Goal: Task Accomplishment & Management: Complete application form

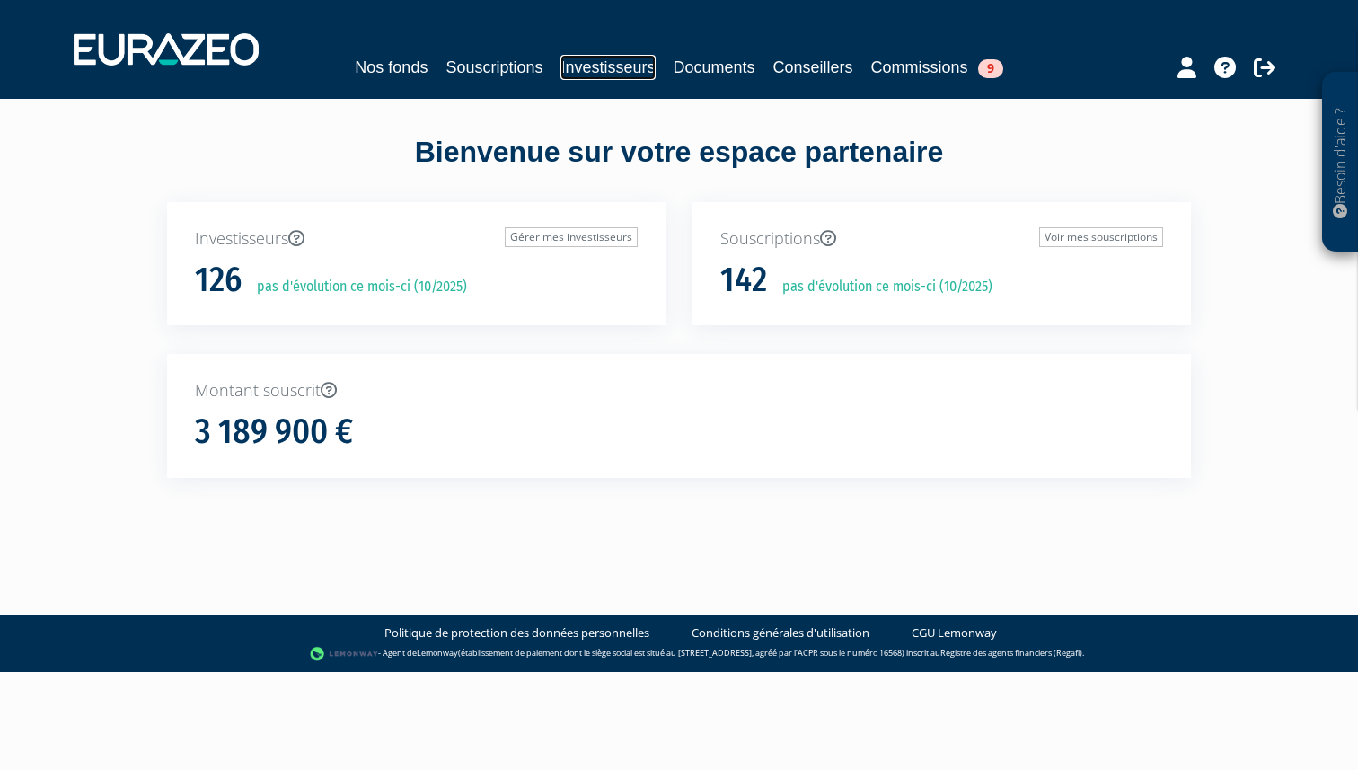
click at [587, 73] on link "Investisseurs" at bounding box center [607, 67] width 94 height 25
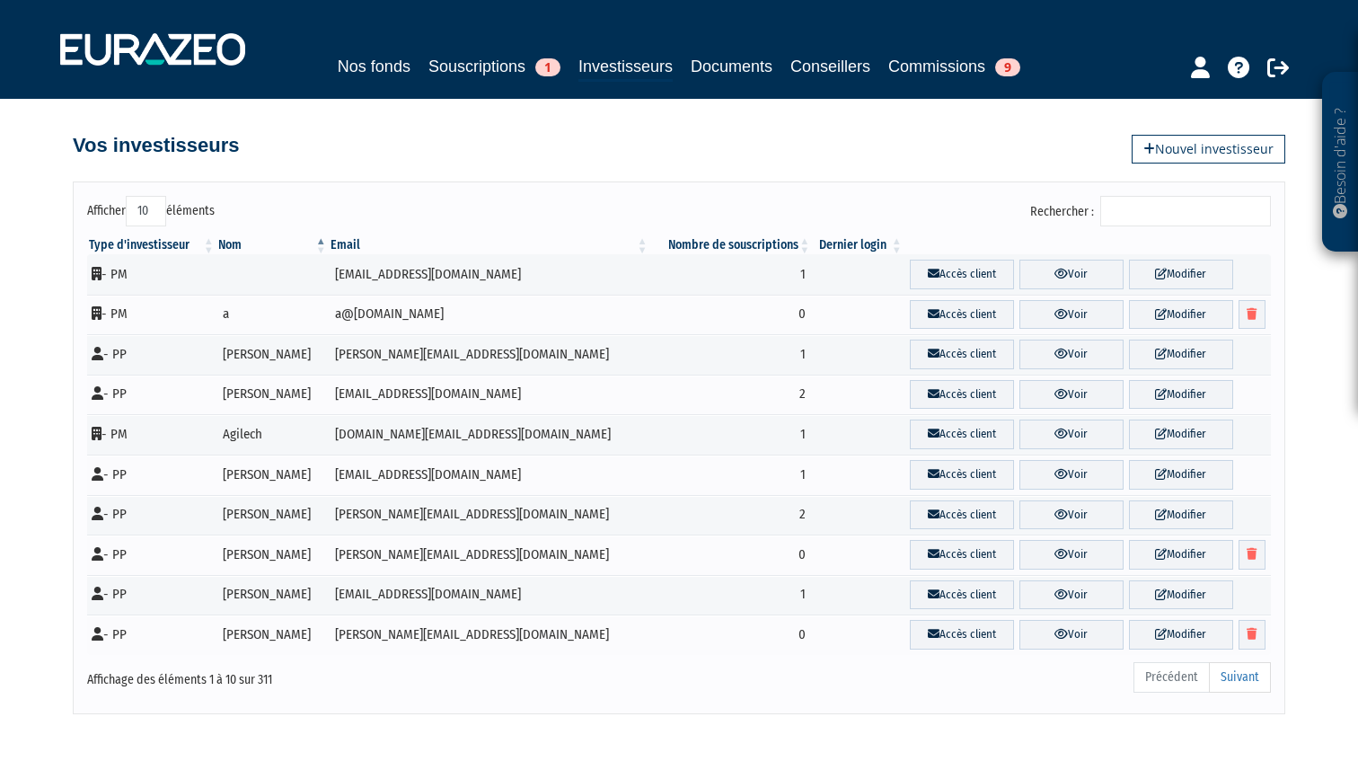
click at [1206, 214] on input "Rechercher :" at bounding box center [1185, 211] width 171 height 31
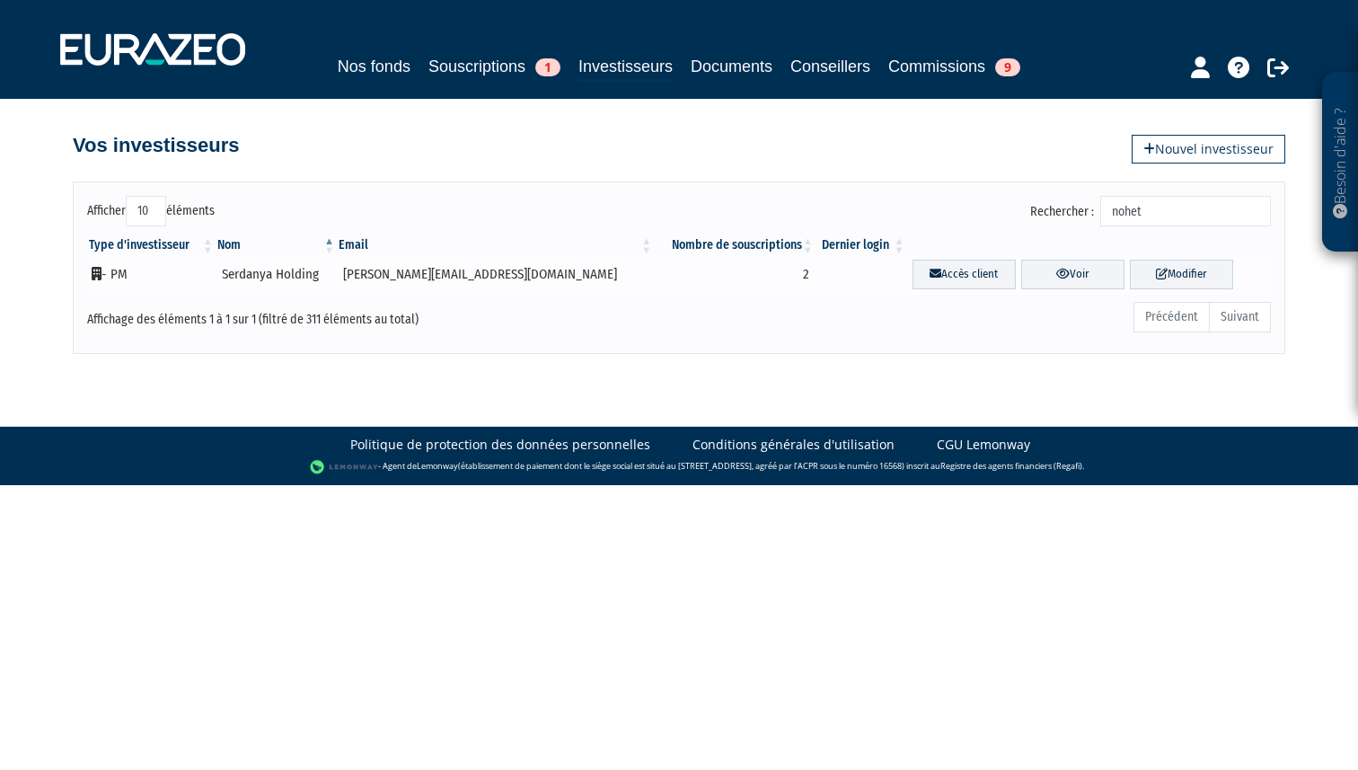
type input "nohet"
click at [113, 274] on td "- PM" at bounding box center [151, 274] width 128 height 40
click at [146, 269] on td "- PM" at bounding box center [151, 274] width 128 height 40
click at [474, 69] on link "Souscriptions 1" at bounding box center [494, 66] width 132 height 25
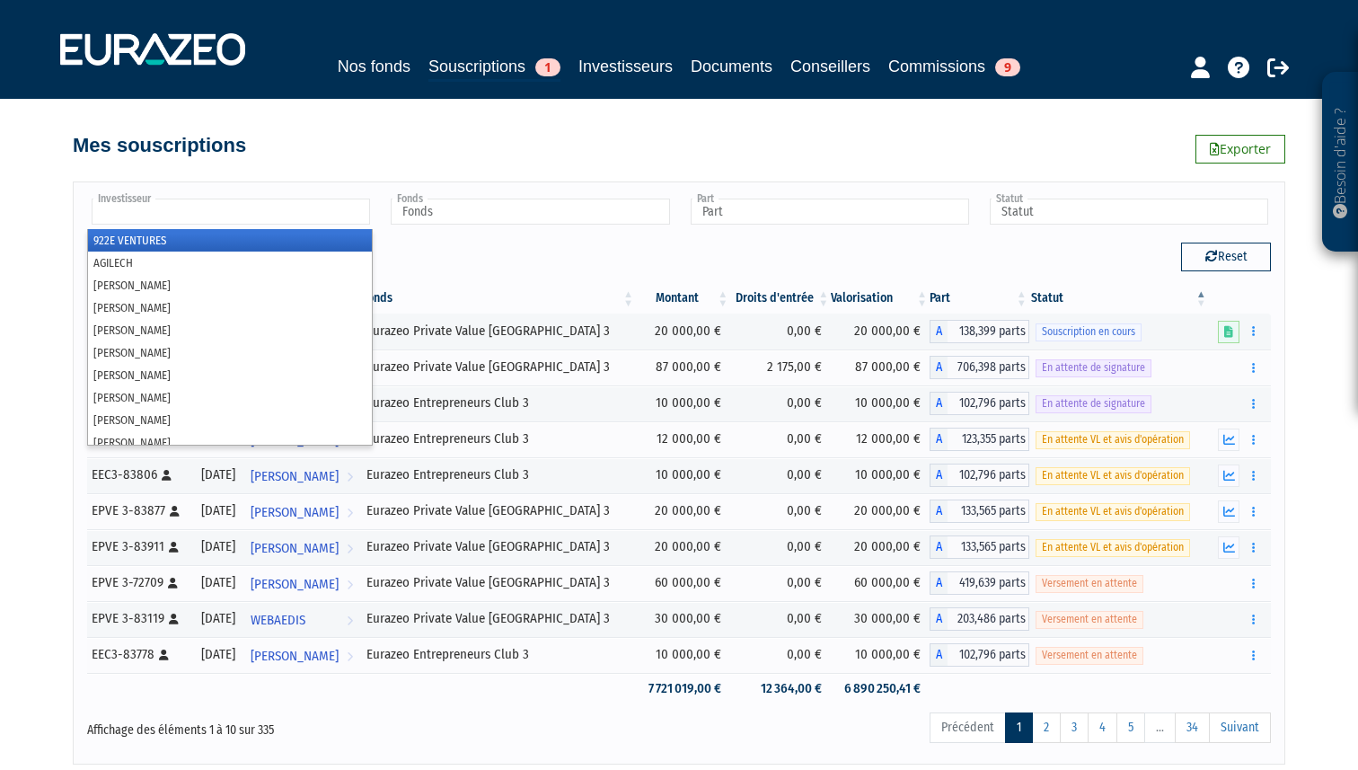
click at [325, 211] on input "text" at bounding box center [231, 211] width 278 height 26
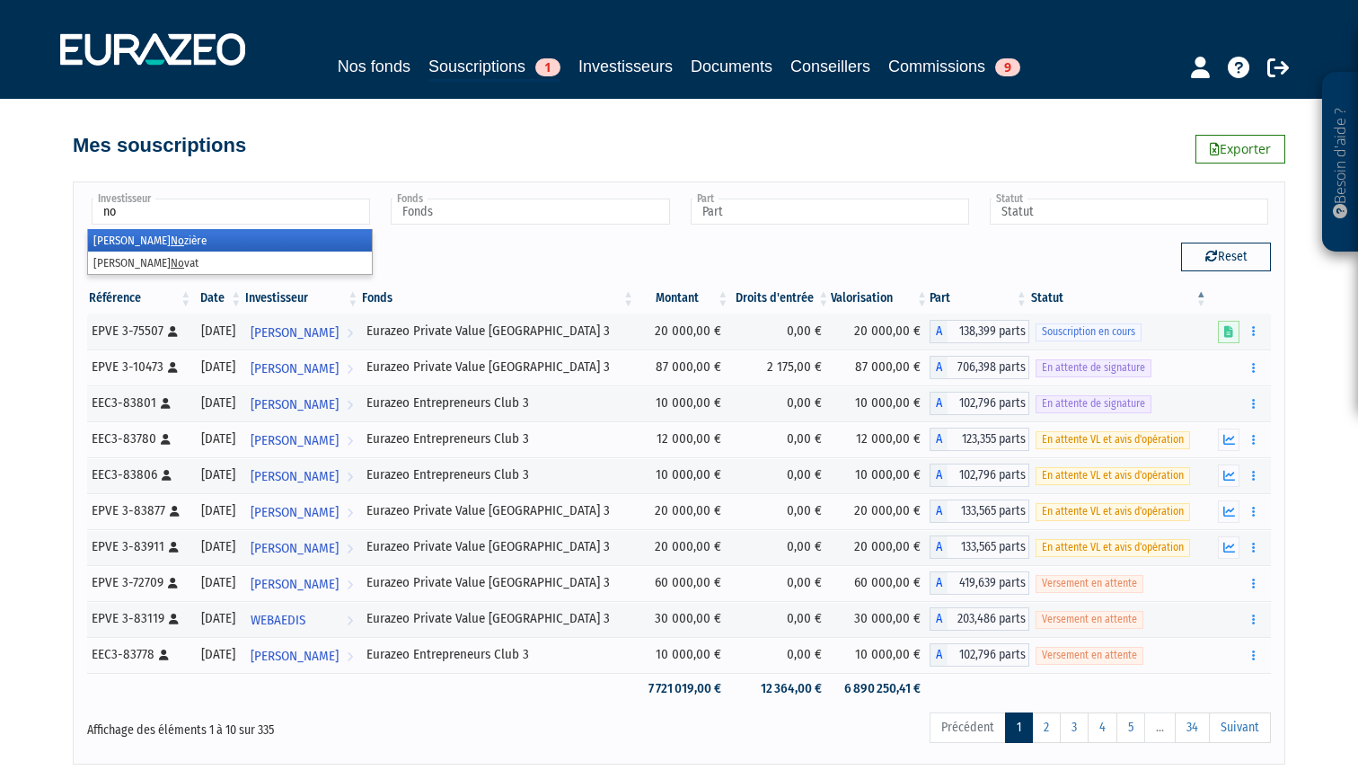
type input "n"
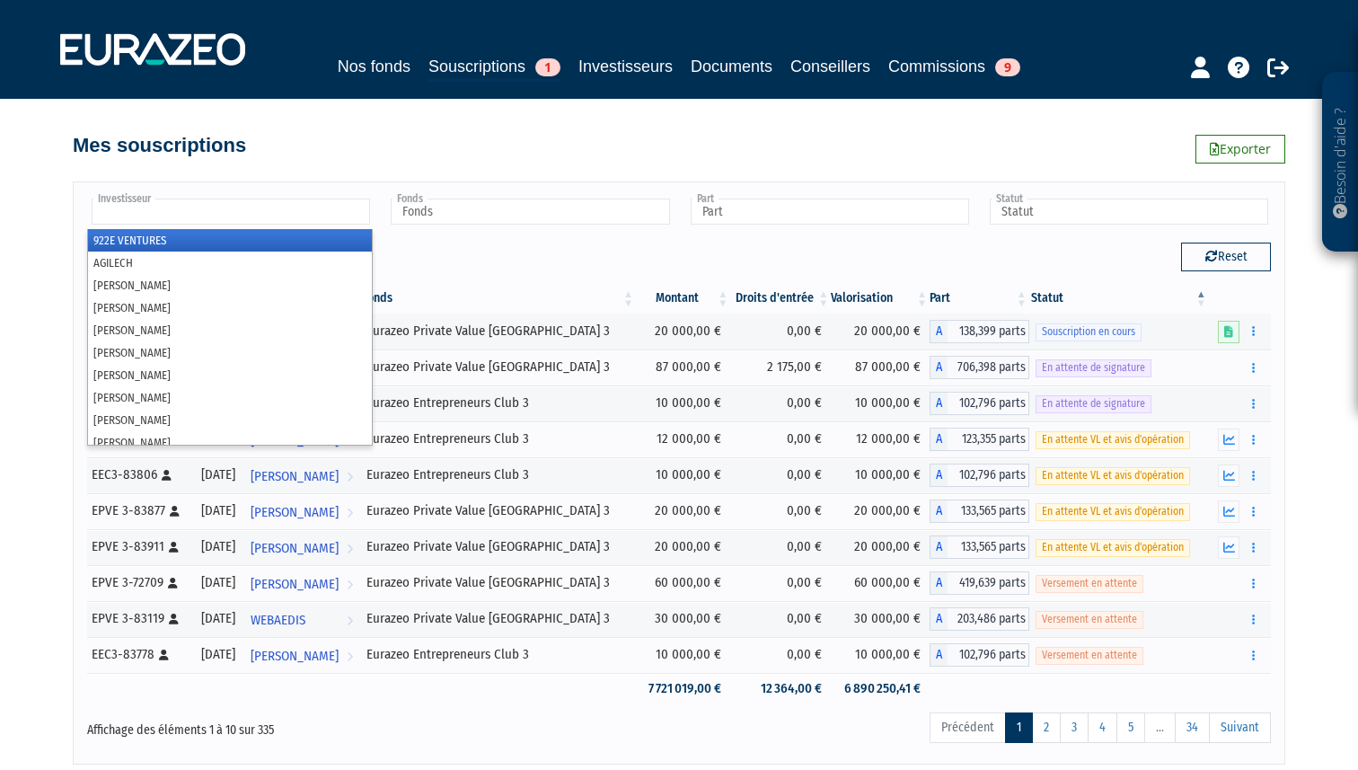
paste input "Serdanya Holding"
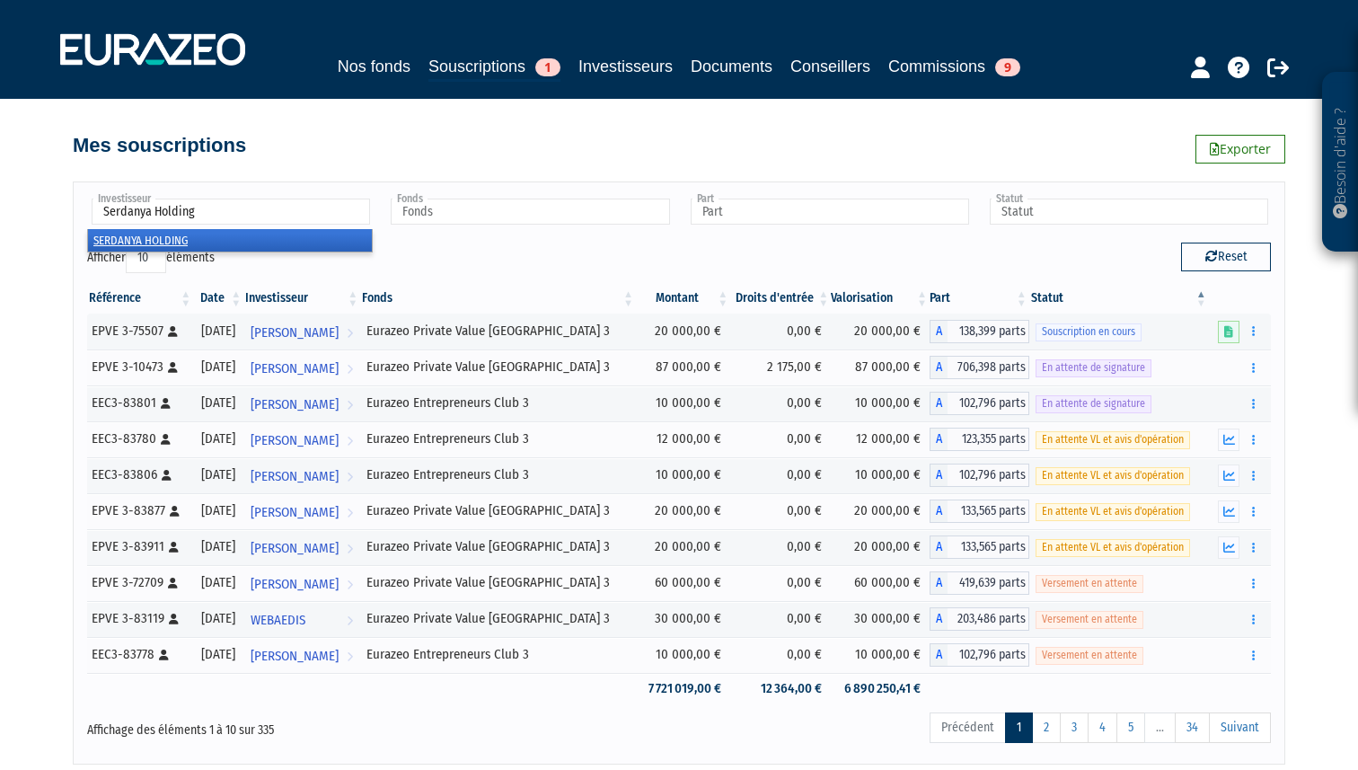
type input "Serdanya Holding"
click at [264, 242] on li "SERDANYA HOLDING" at bounding box center [230, 240] width 284 height 22
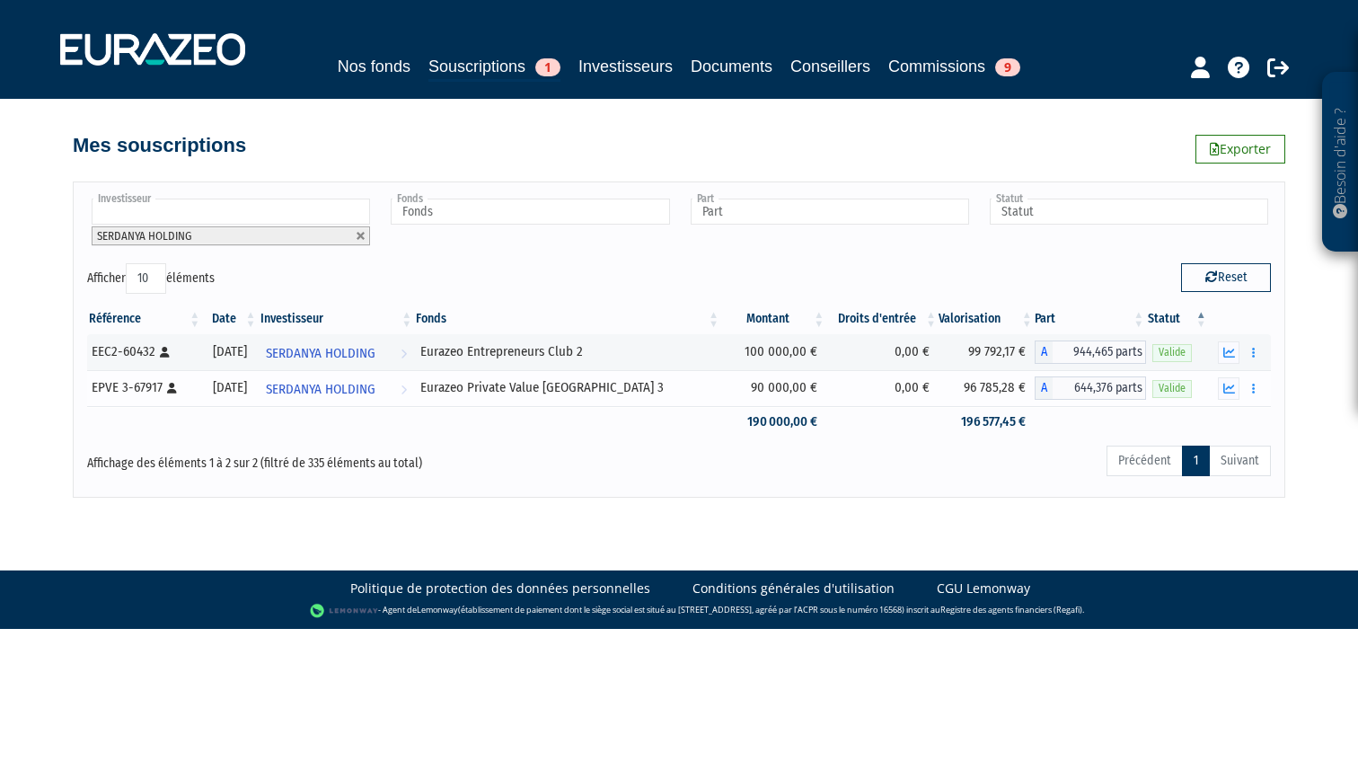
click at [137, 385] on div "EPVE 3-67917 [Français] Personne physique" at bounding box center [144, 387] width 104 height 19
click at [581, 386] on div "Eurazeo Private Value Europe 3" at bounding box center [567, 387] width 295 height 19
click at [375, 399] on span "SERDANYA HOLDING" at bounding box center [321, 389] width 110 height 33
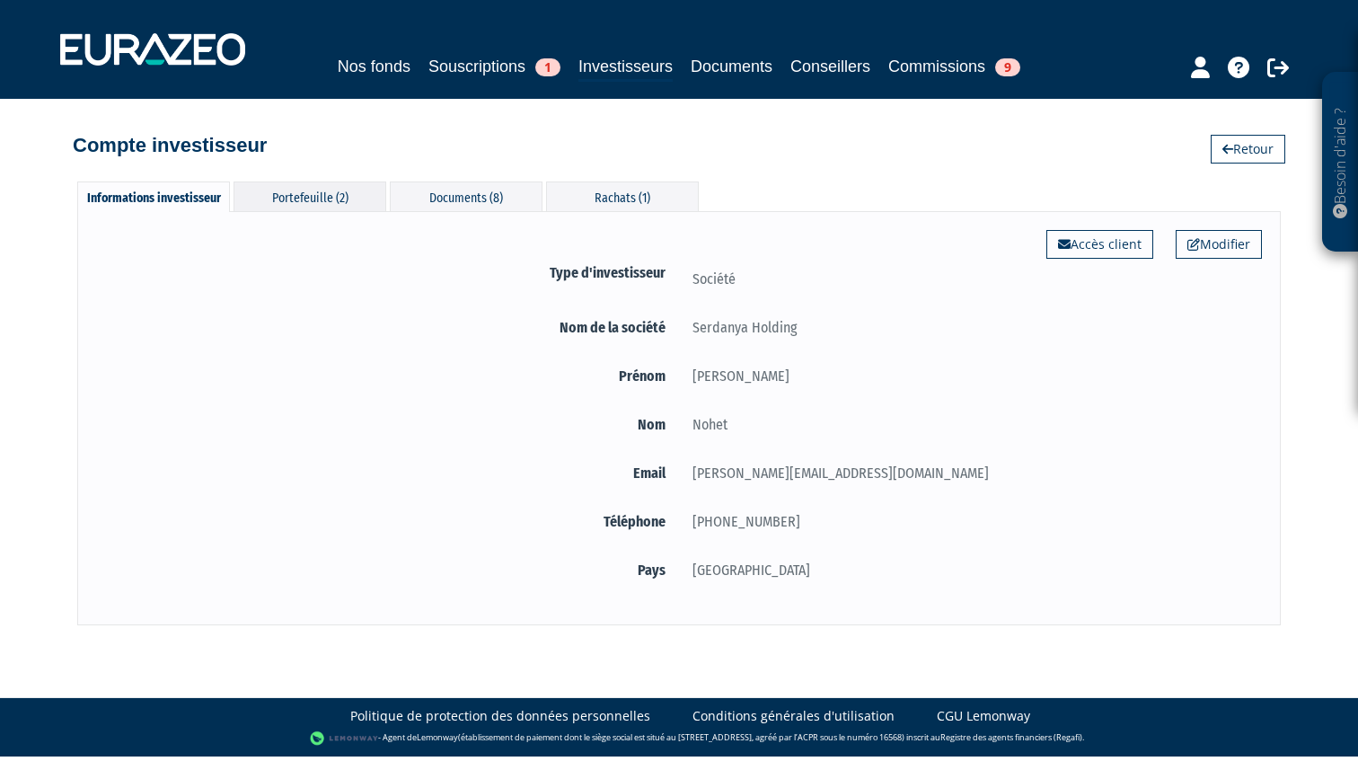
click at [331, 199] on div "Portefeuille (2)" at bounding box center [309, 196] width 153 height 30
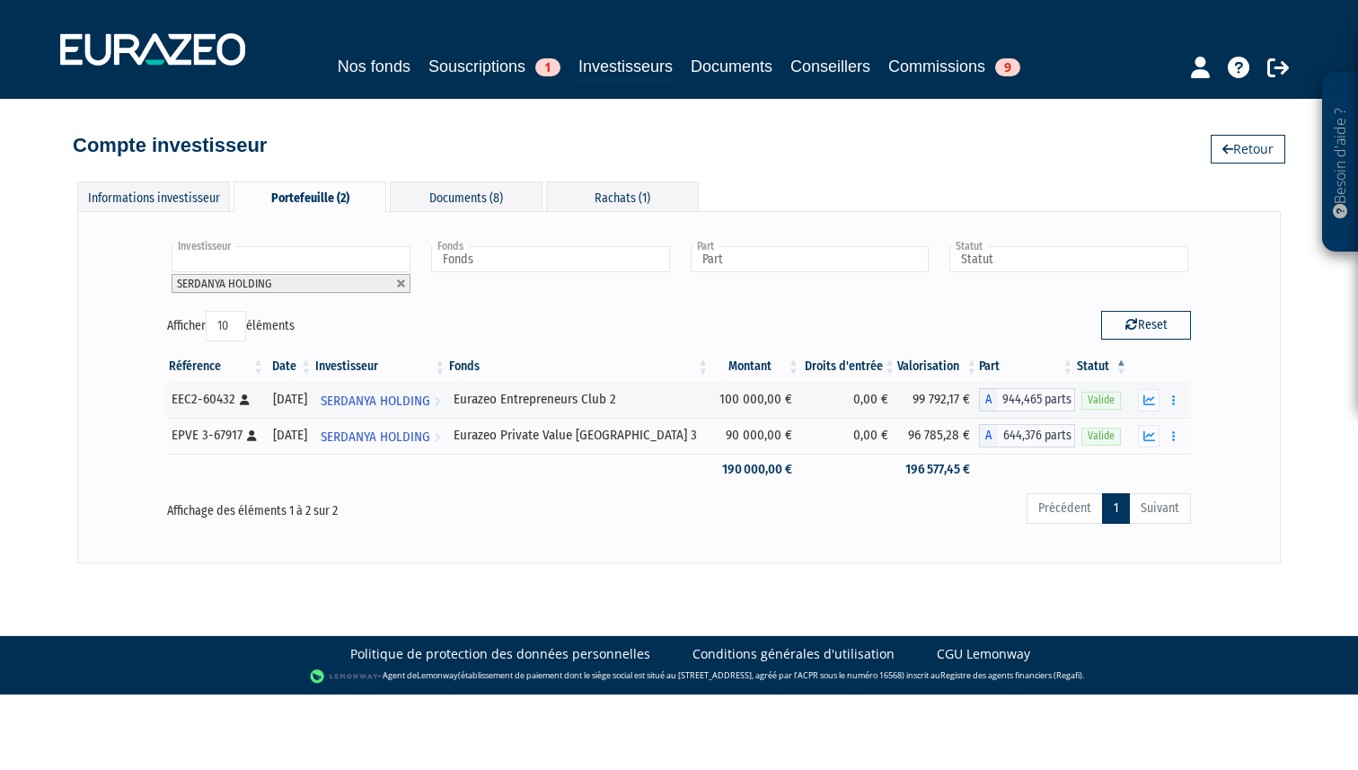
click at [497, 322] on div "Afficher 10 25 50 100 éléments" at bounding box center [416, 328] width 498 height 35
click at [1176, 432] on button "button" at bounding box center [1174, 436] width 22 height 22
click at [1131, 501] on link "Rachat libre" at bounding box center [1105, 502] width 148 height 30
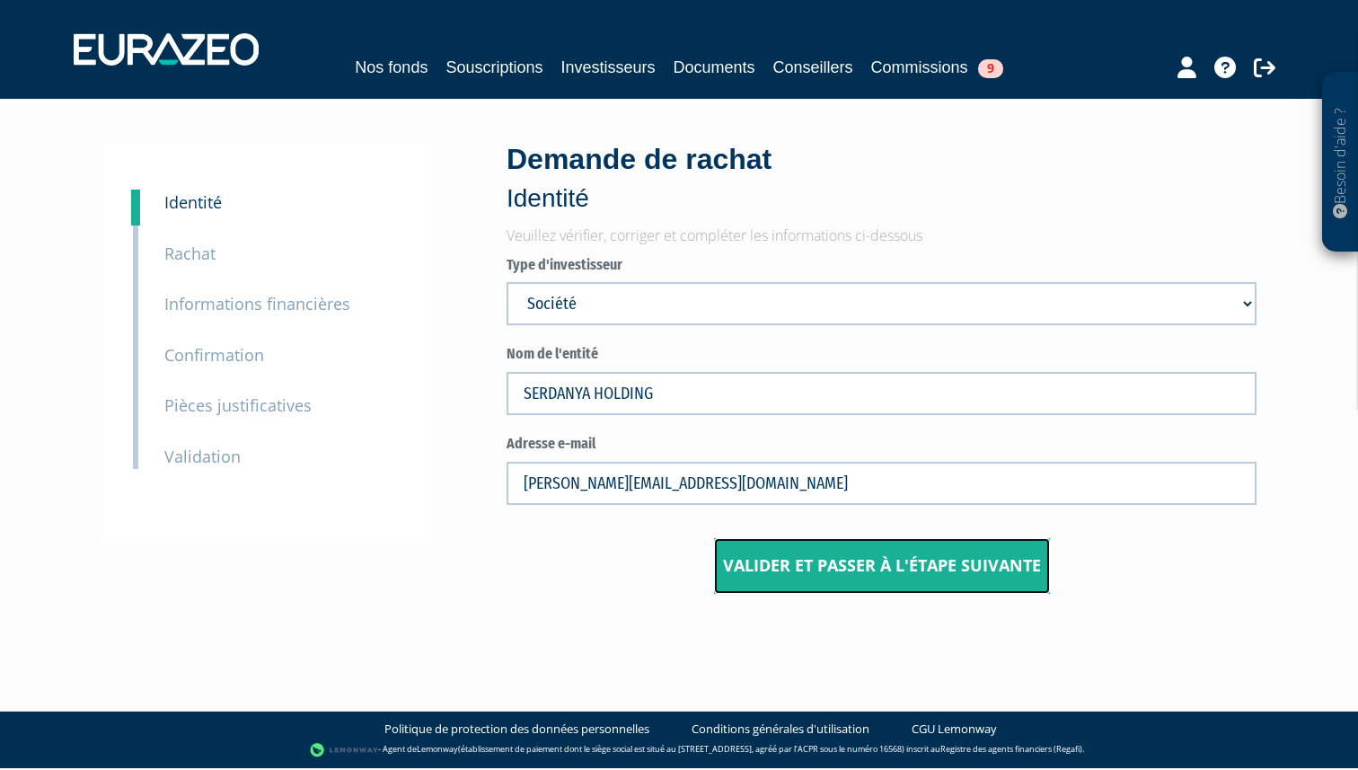
click at [805, 579] on button "Valider et passer à l'étape suivante" at bounding box center [882, 566] width 336 height 56
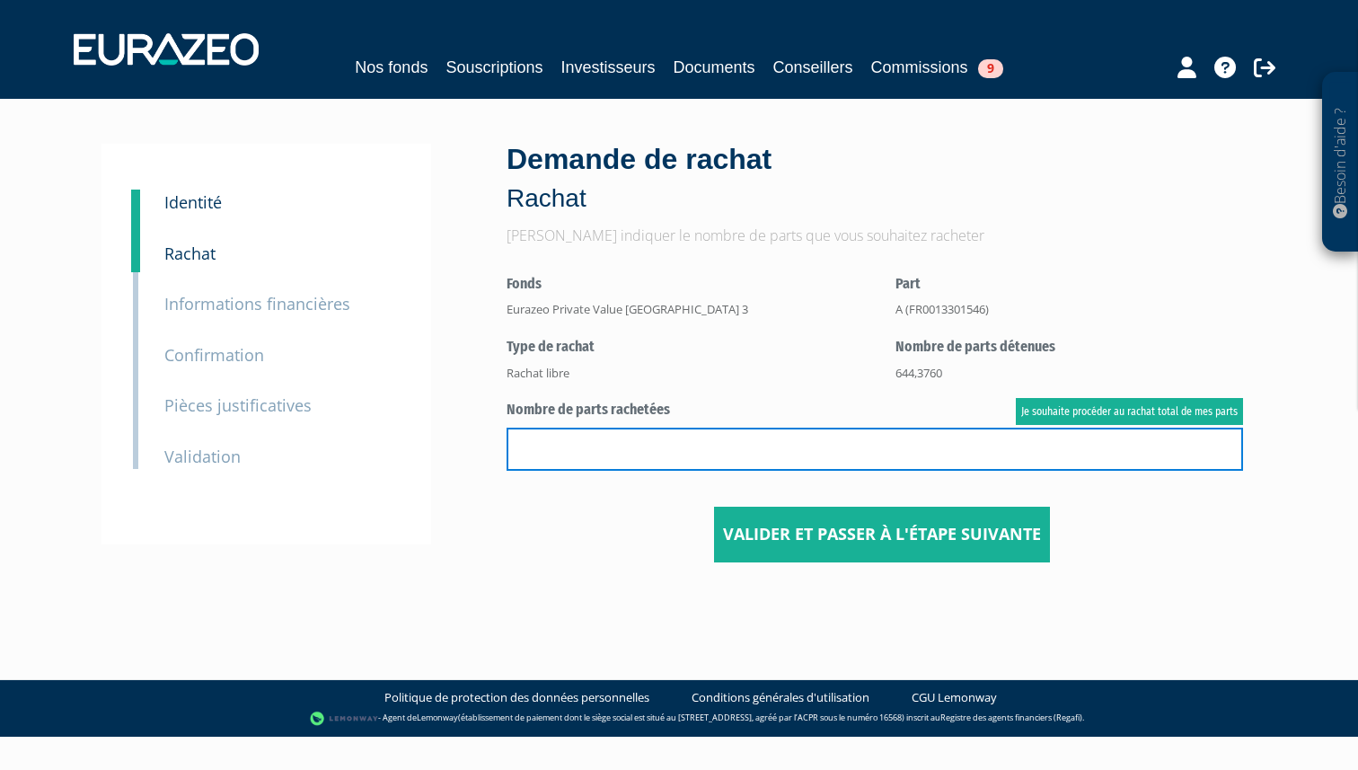
click at [754, 443] on input "text" at bounding box center [874, 448] width 736 height 43
type input "201,4922"
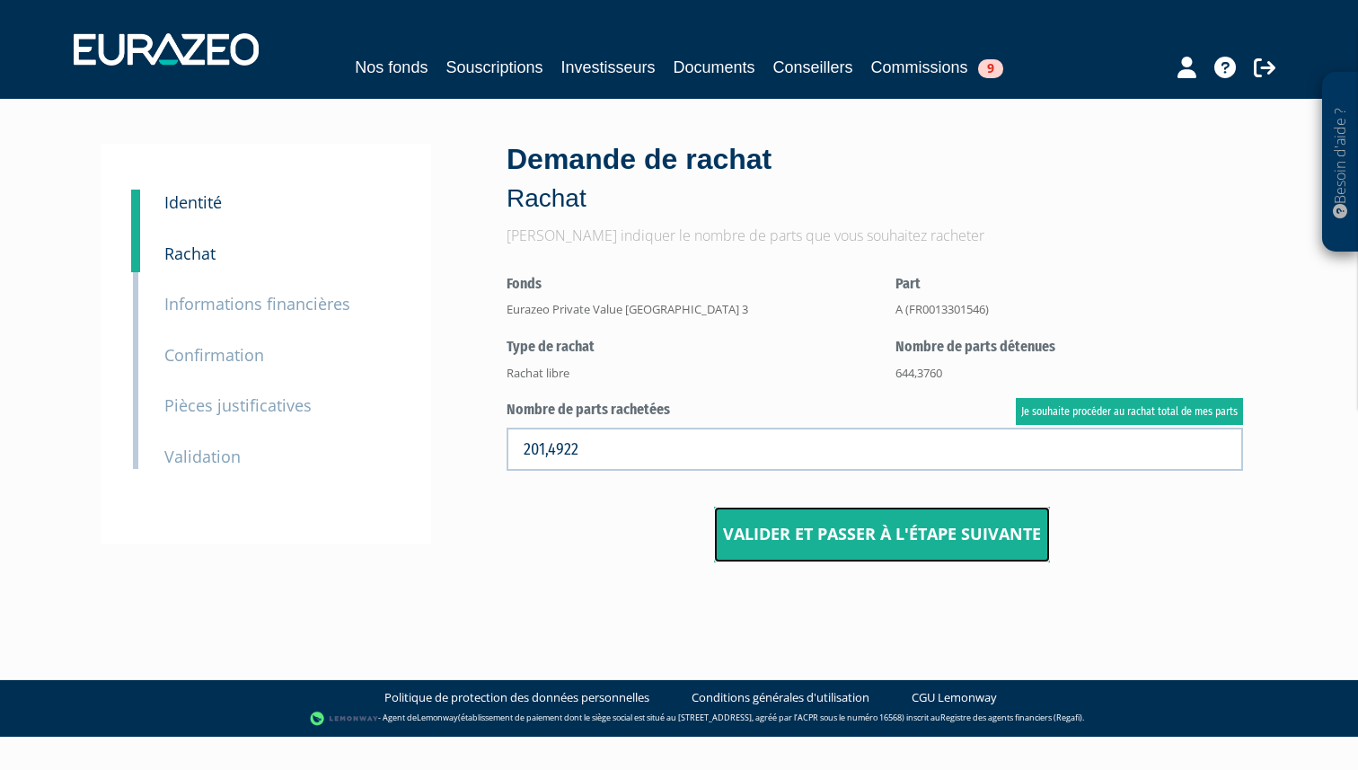
click at [782, 539] on button "Valider et passer à l'étape suivante" at bounding box center [882, 534] width 336 height 56
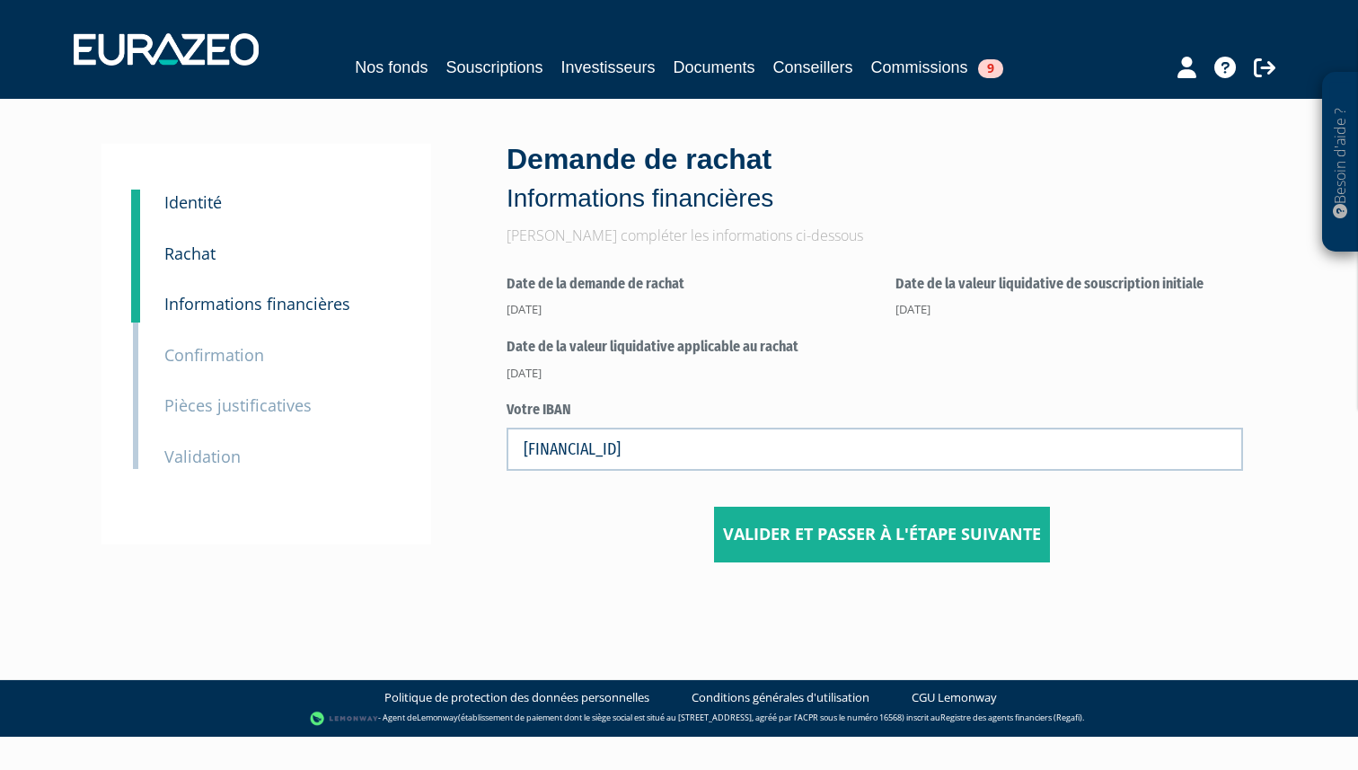
click at [185, 254] on small "Rachat" at bounding box center [189, 253] width 51 height 22
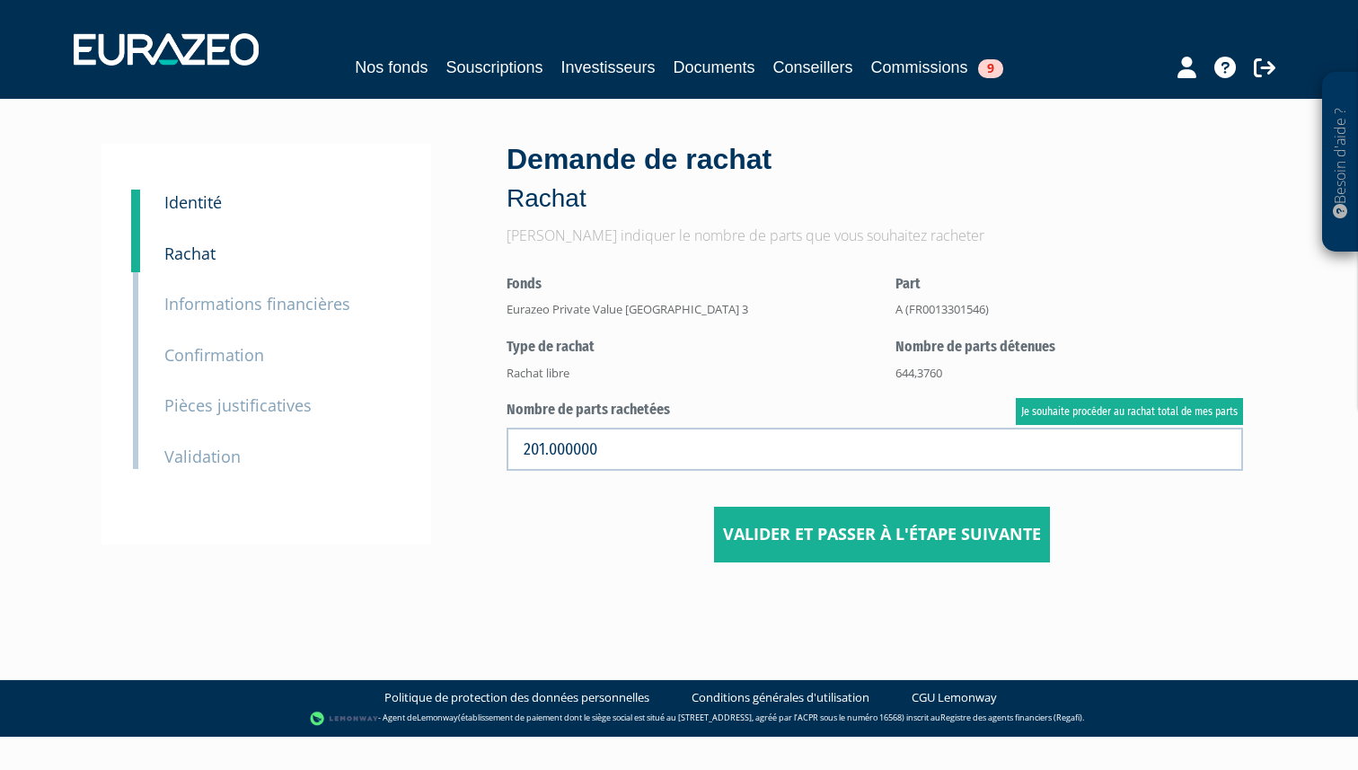
click at [628, 401] on label "Nombre de parts rachetées Je souhaite procéder au rachat total de mes parts" at bounding box center [874, 410] width 736 height 21
click at [1053, 412] on link "Je souhaite procéder au rachat total de mes parts" at bounding box center [1129, 411] width 227 height 27
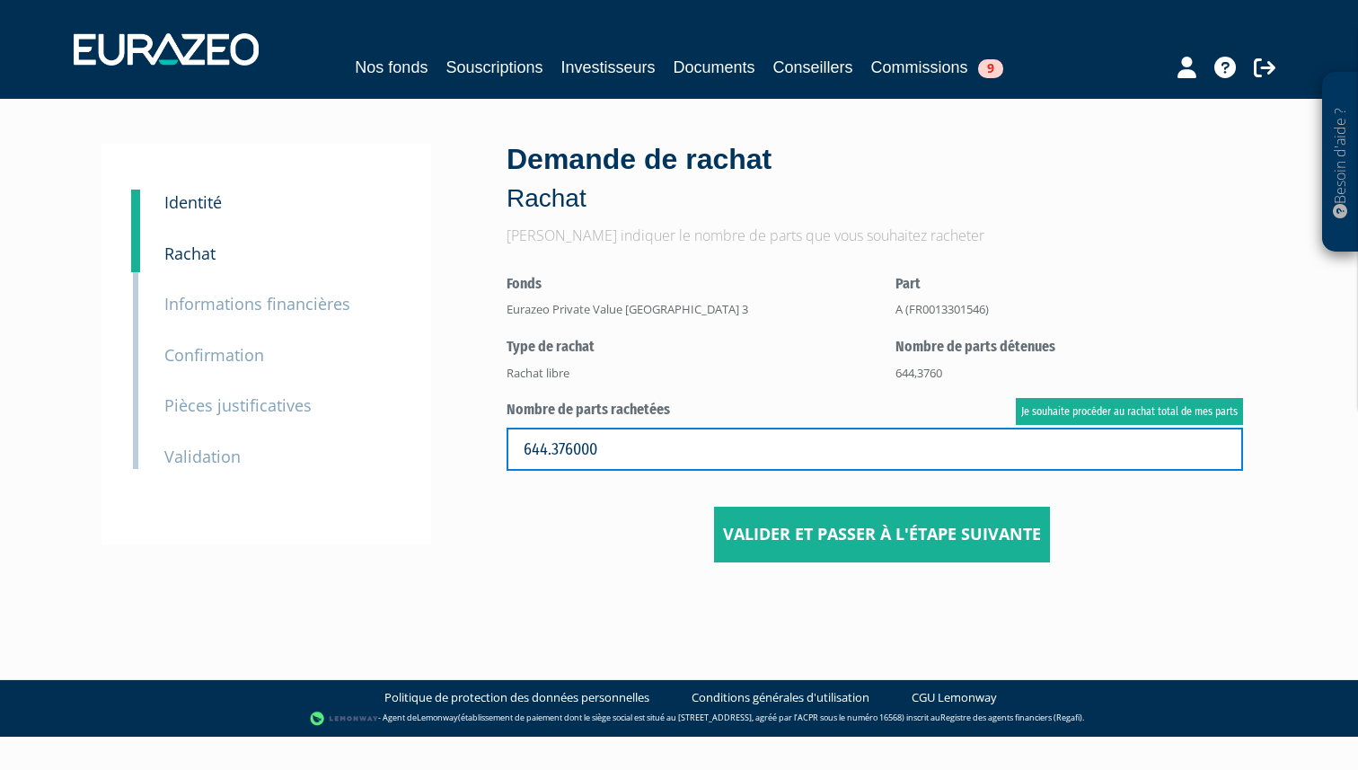
click at [533, 445] on input "644.376000" at bounding box center [874, 448] width 736 height 43
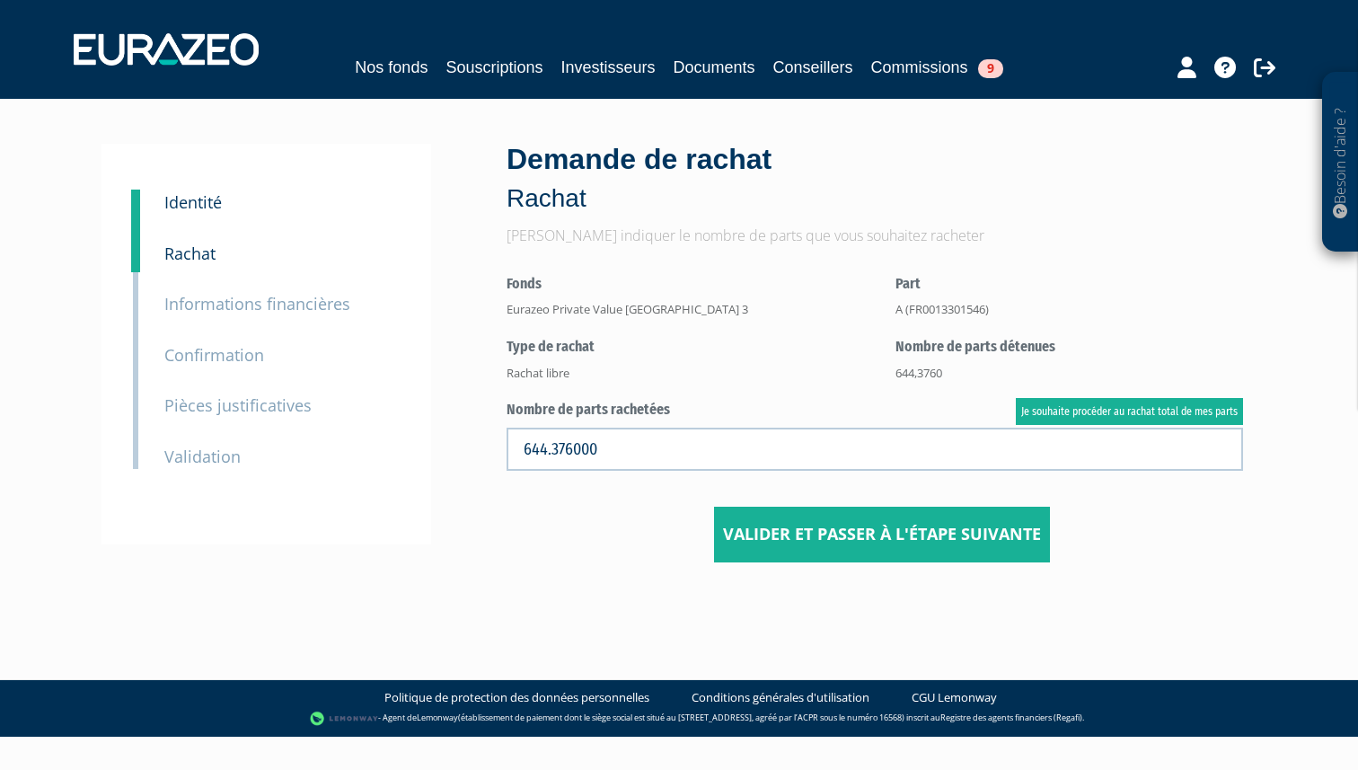
click at [653, 390] on center "Valider et passer à l'étape suivante" at bounding box center [881, 425] width 750 height 274
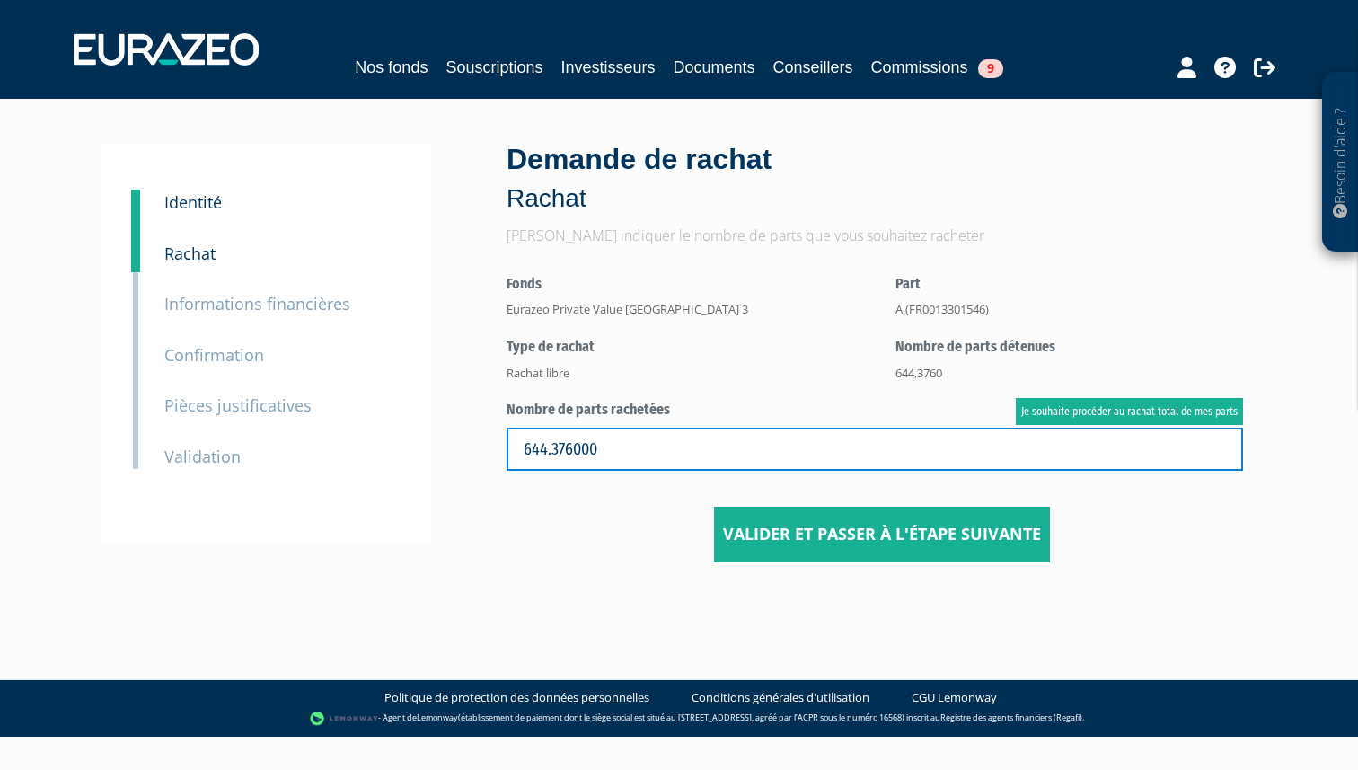
click at [694, 446] on input "644.376000" at bounding box center [874, 448] width 736 height 43
type input "99,8668"
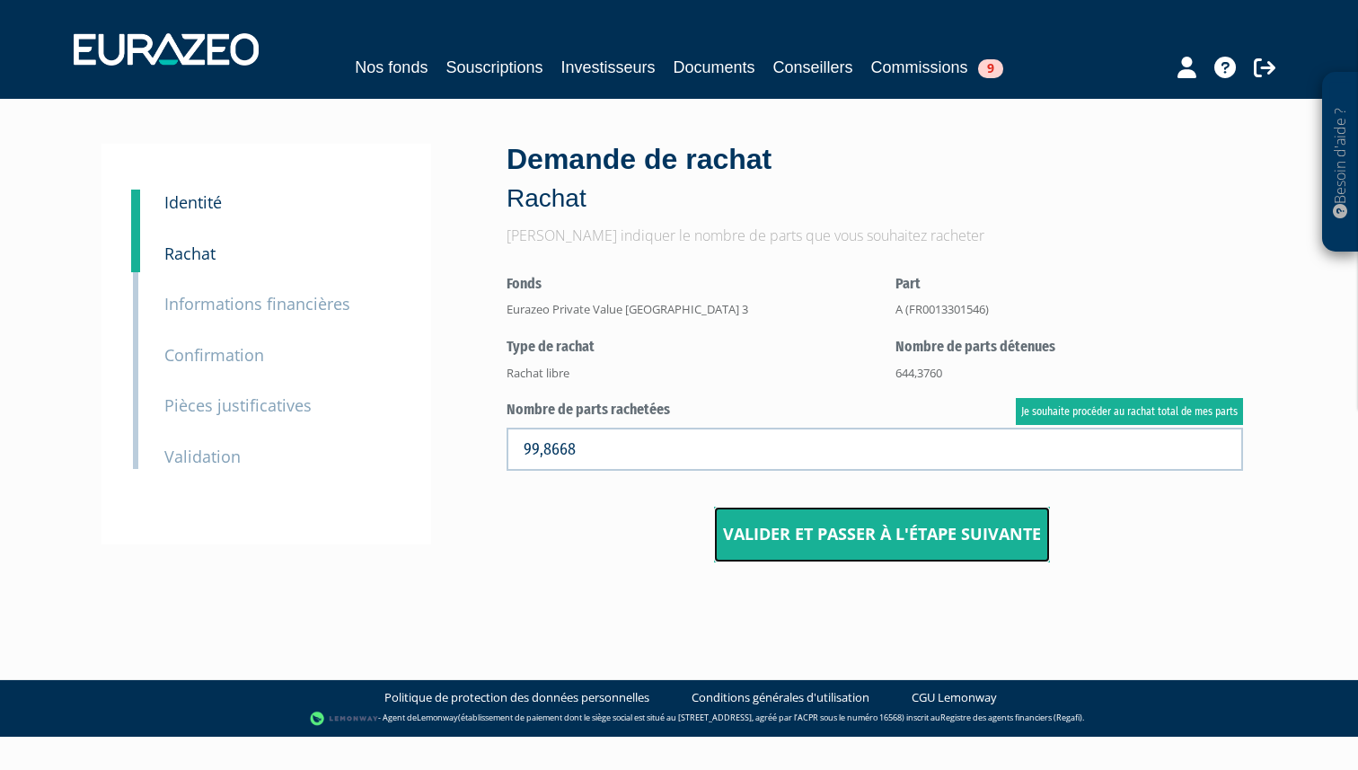
click at [847, 527] on button "Valider et passer à l'étape suivante" at bounding box center [882, 534] width 336 height 56
click at [606, 66] on link "Investisseurs" at bounding box center [607, 67] width 94 height 25
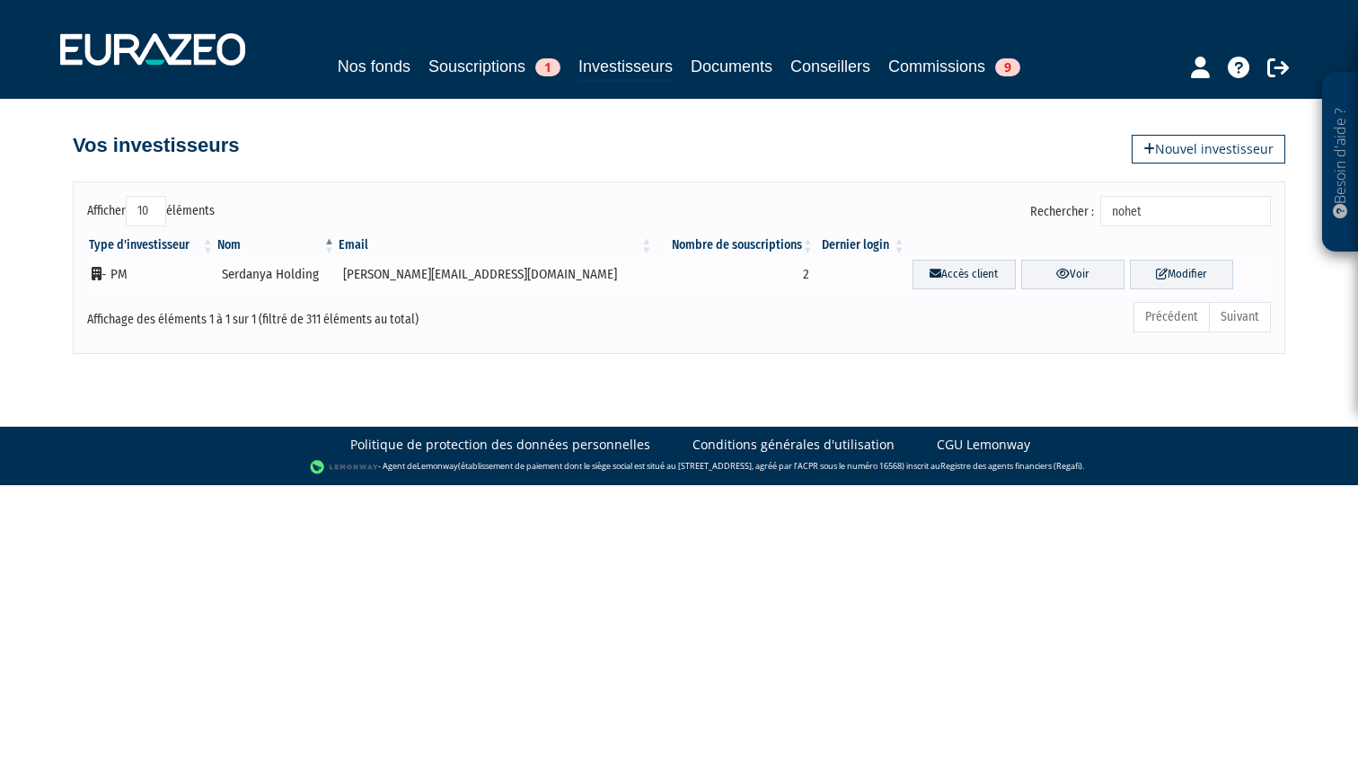
click at [306, 277] on td "Serdanya Holding" at bounding box center [276, 274] width 121 height 40
click at [107, 283] on td "- PM" at bounding box center [151, 274] width 128 height 40
click at [112, 280] on td "- PM" at bounding box center [151, 274] width 128 height 40
click at [1050, 268] on link "Voir" at bounding box center [1072, 275] width 103 height 30
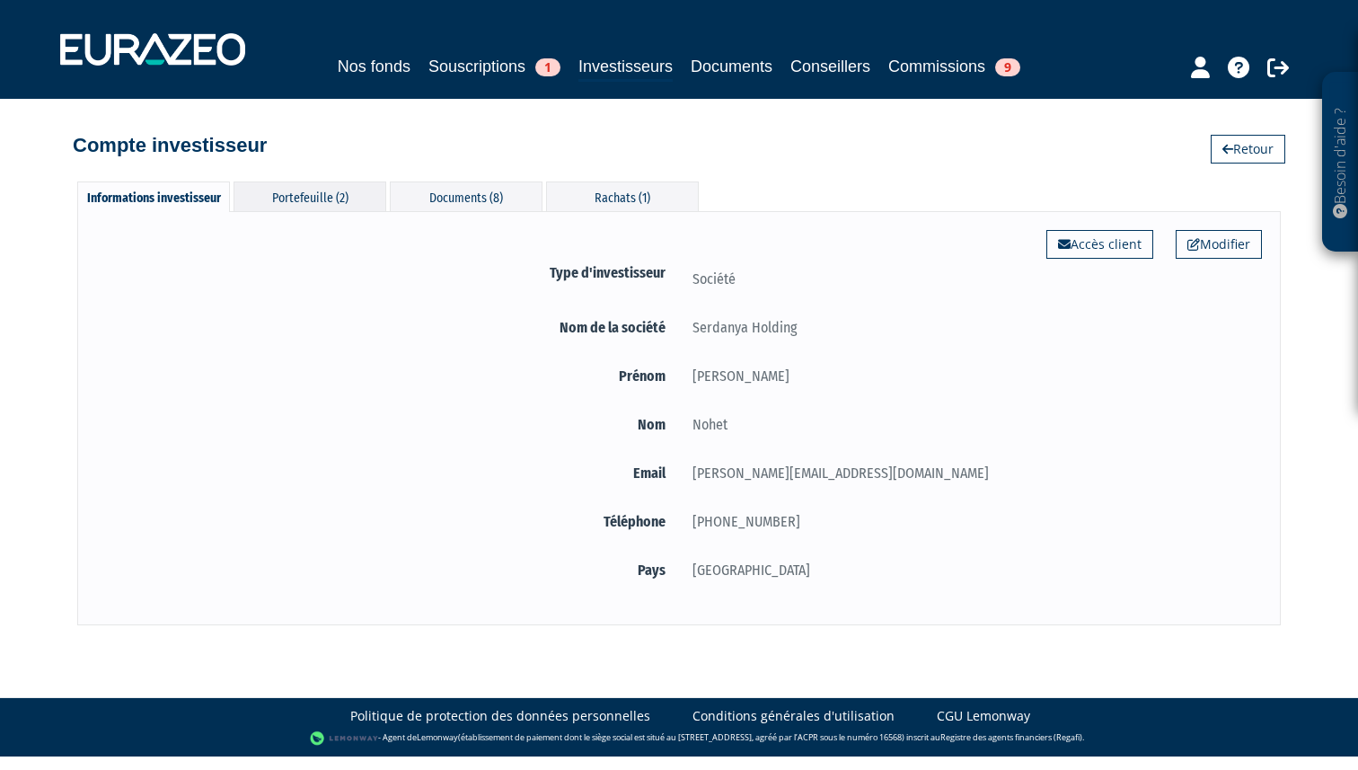
click at [340, 198] on div "Portefeuille (2)" at bounding box center [309, 196] width 153 height 30
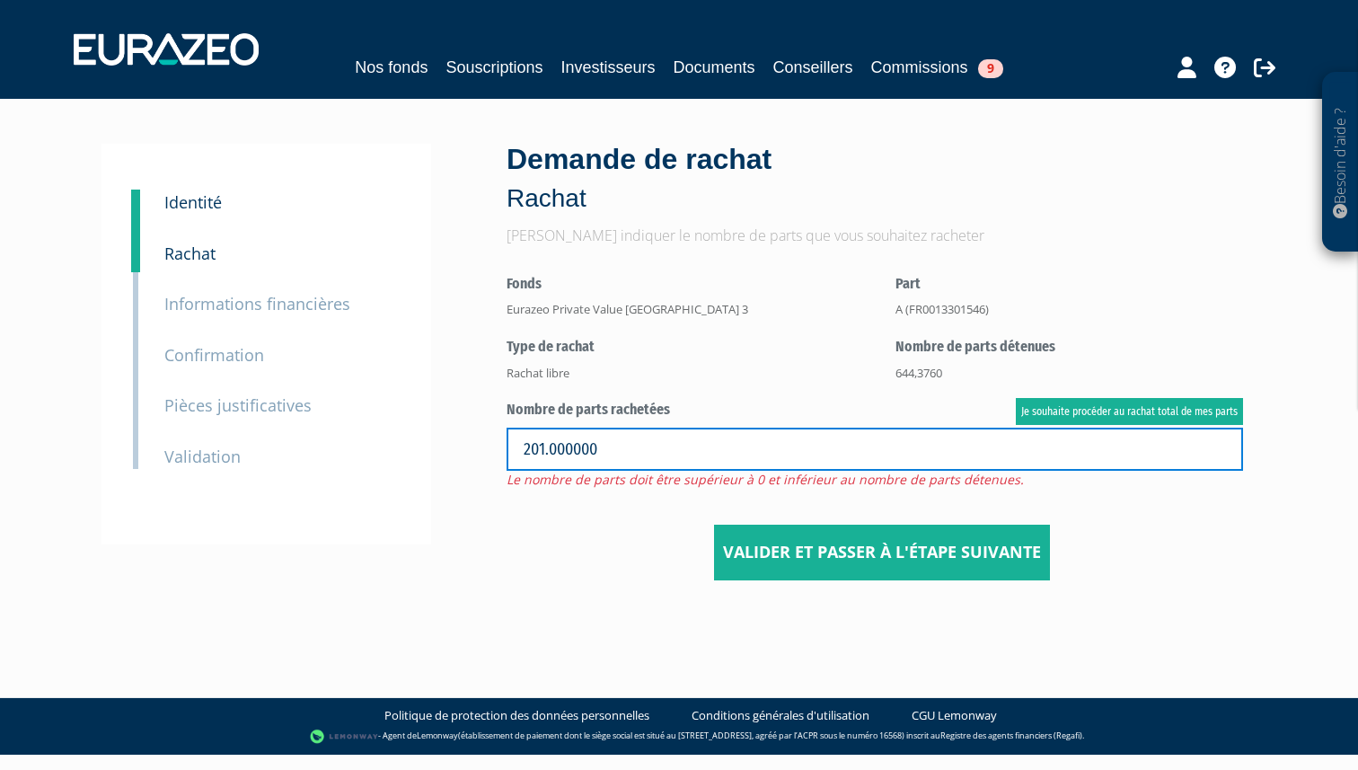
click at [573, 445] on input "201.000000" at bounding box center [874, 448] width 736 height 43
type input "99,8668"
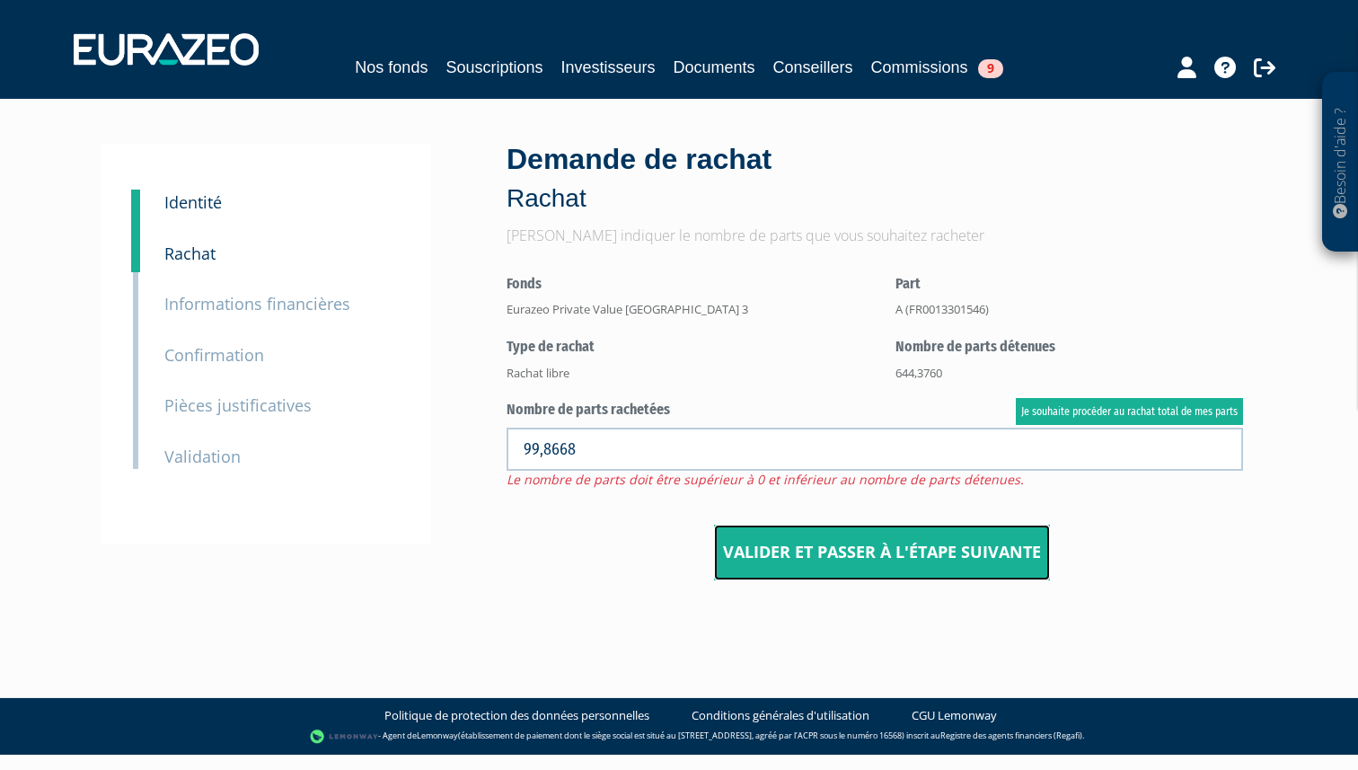
click at [793, 550] on button "Valider et passer à l'étape suivante" at bounding box center [882, 552] width 336 height 56
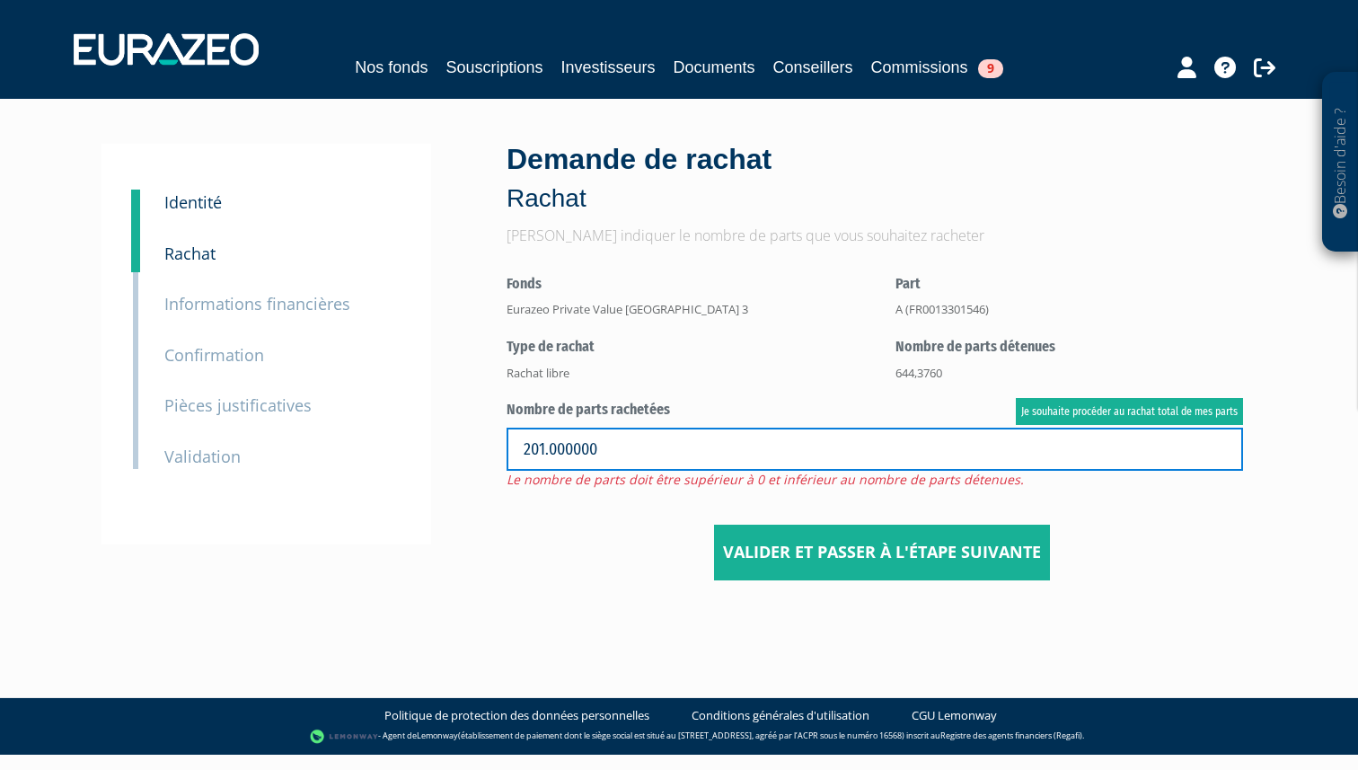
click at [701, 458] on input "201.000000" at bounding box center [874, 448] width 736 height 43
type input "99"
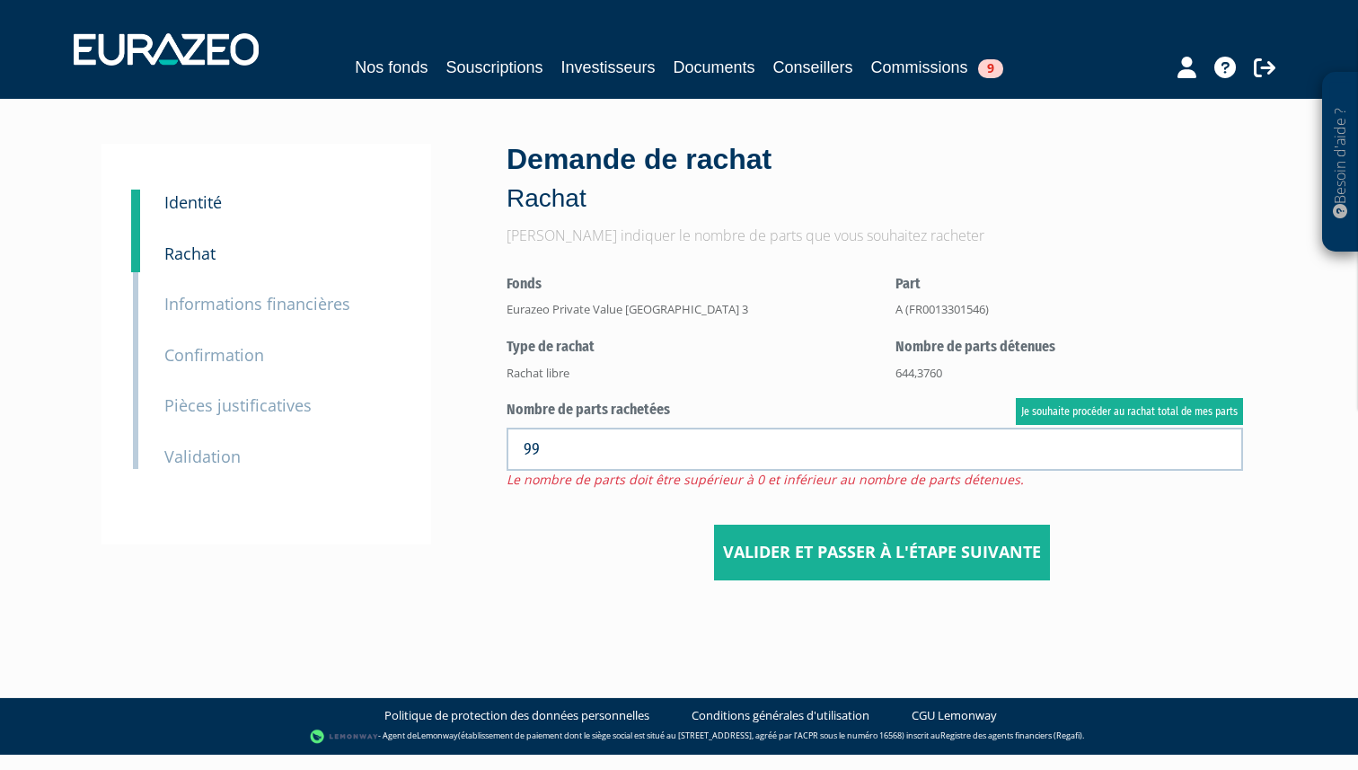
click at [646, 533] on center "Valider et passer à l'étape suivante" at bounding box center [881, 434] width 750 height 292
click at [778, 557] on button "Valider et passer à l'étape suivante" at bounding box center [882, 552] width 336 height 56
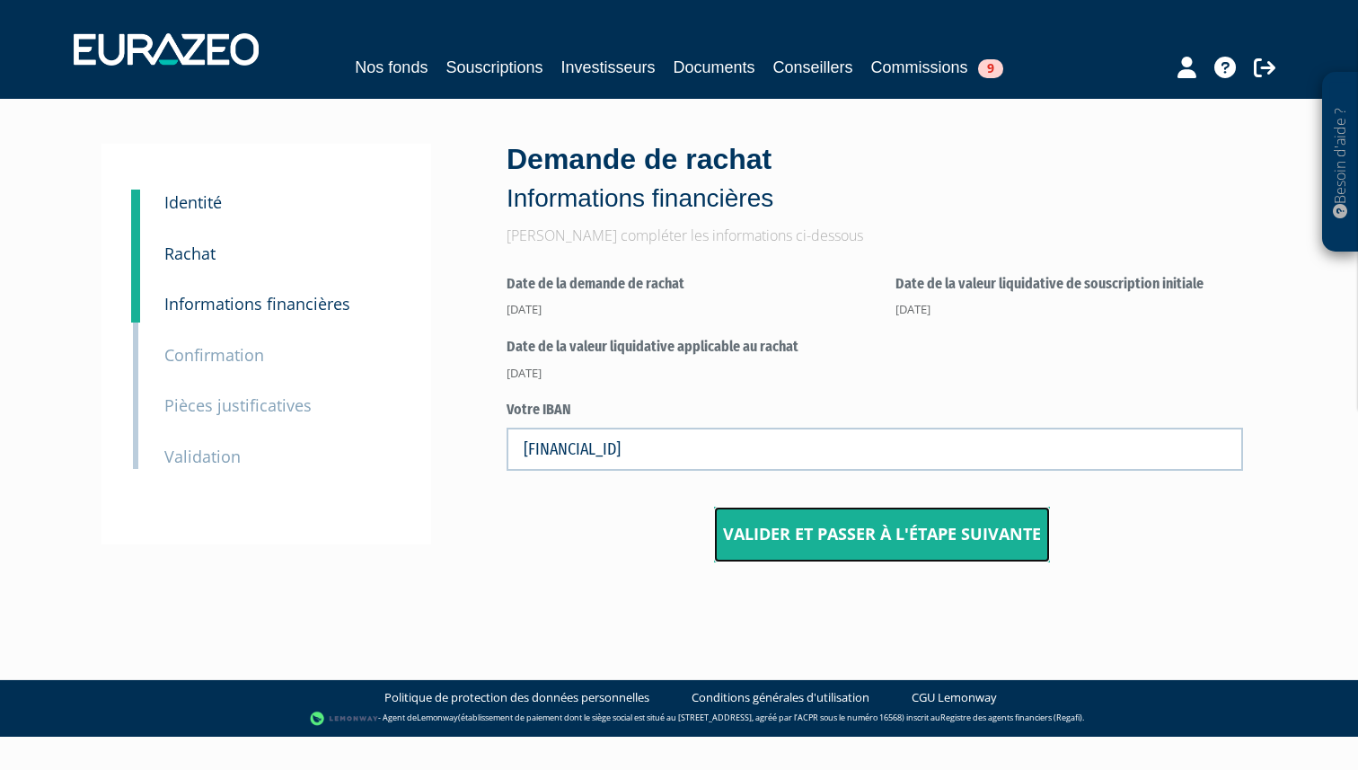
click at [760, 531] on button "Valider et passer à l'étape suivante" at bounding box center [882, 534] width 336 height 56
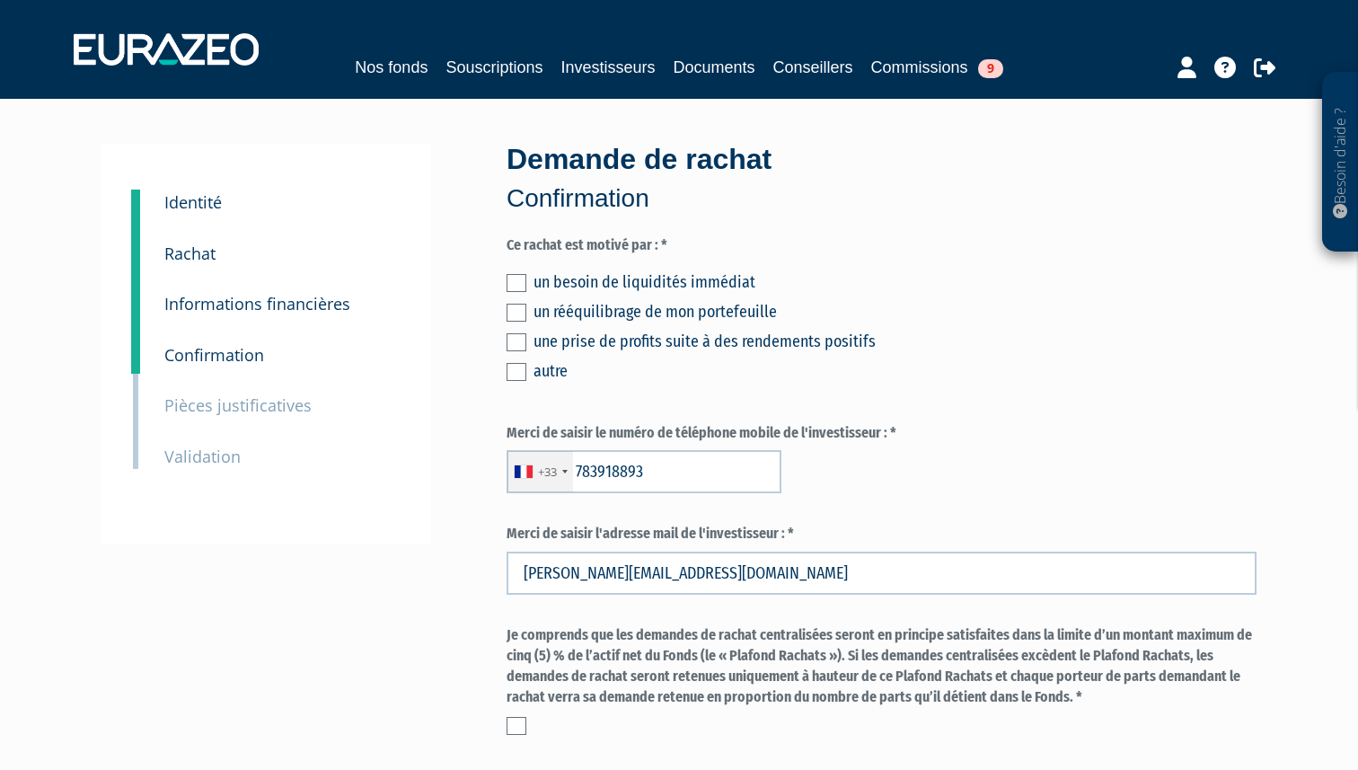
type input "7 83 91 88 93"
click at [515, 282] on label at bounding box center [516, 283] width 20 height 18
click at [0, 0] on input "checkbox" at bounding box center [0, 0] width 0 height 0
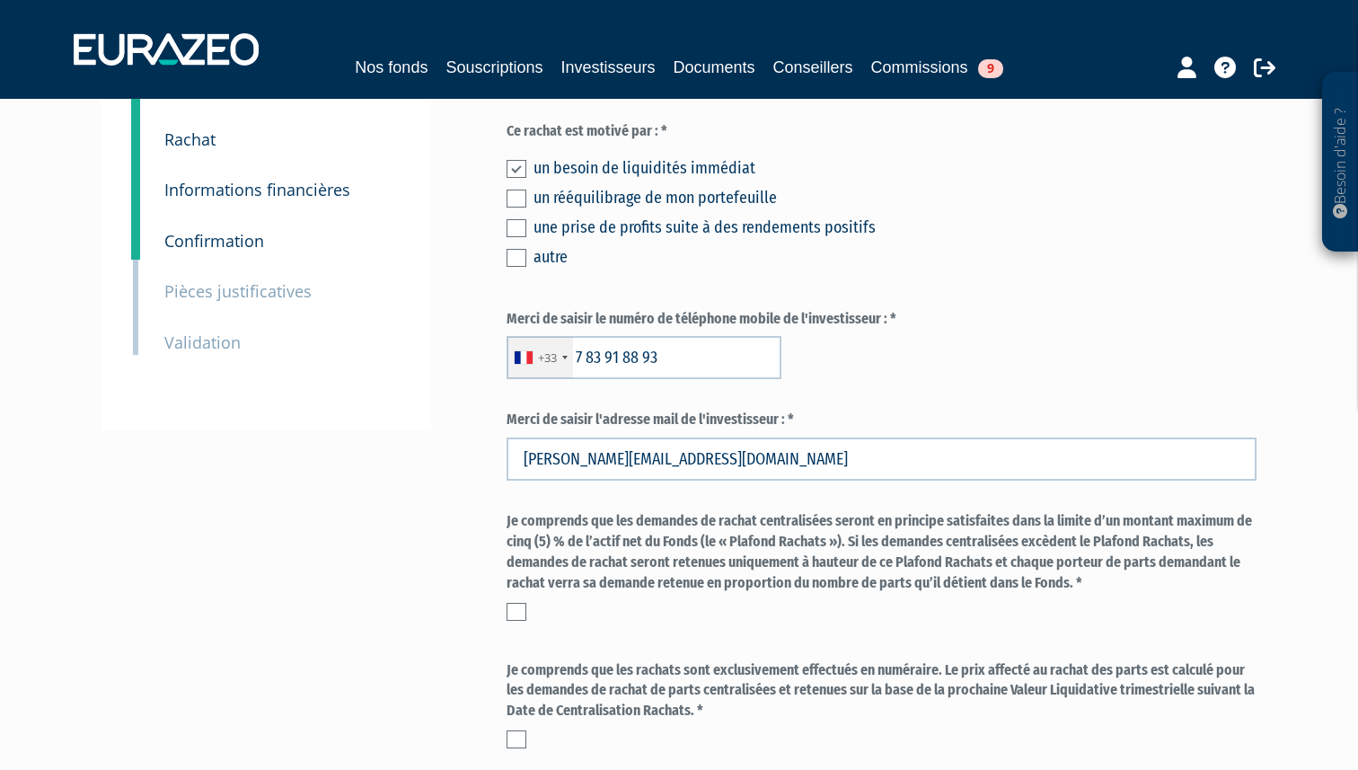
scroll to position [226, 0]
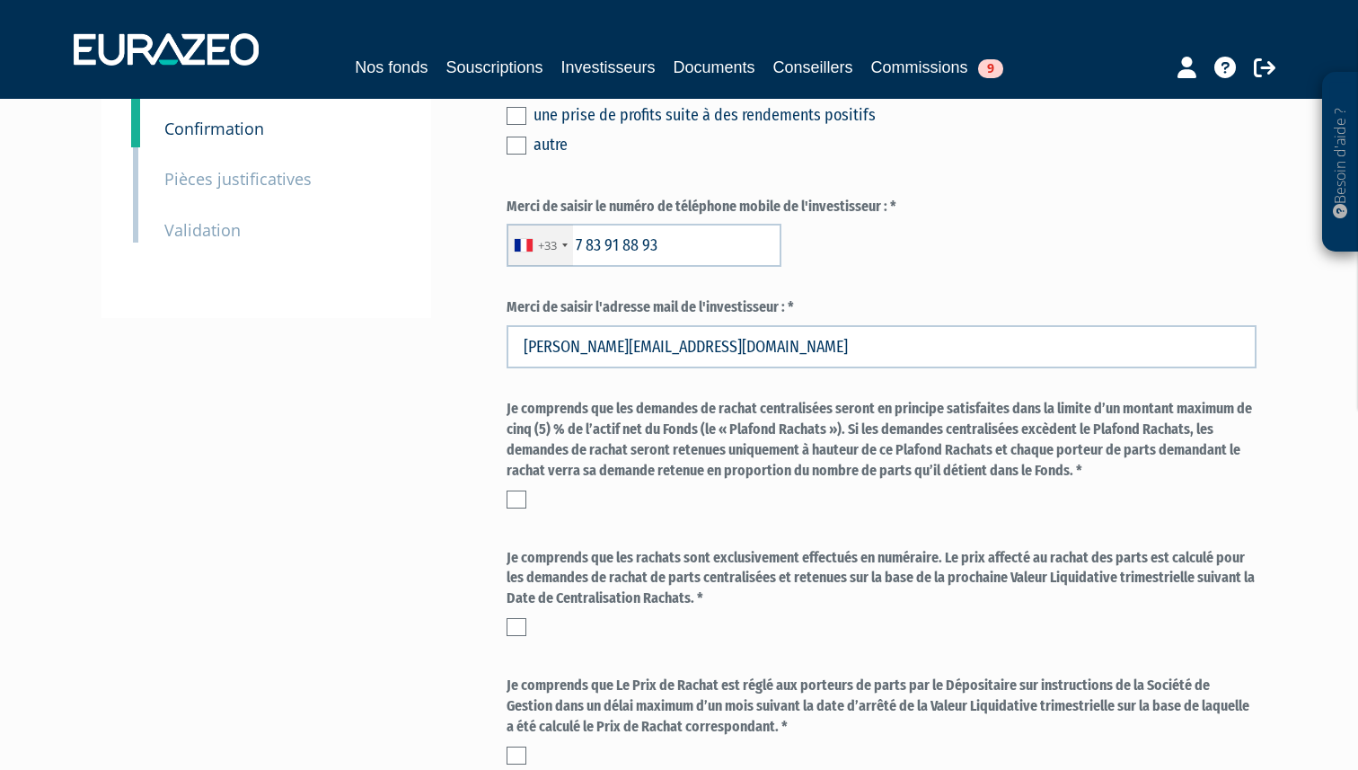
click at [524, 494] on label at bounding box center [516, 499] width 20 height 18
click at [0, 0] on input "checkbox" at bounding box center [0, 0] width 0 height 0
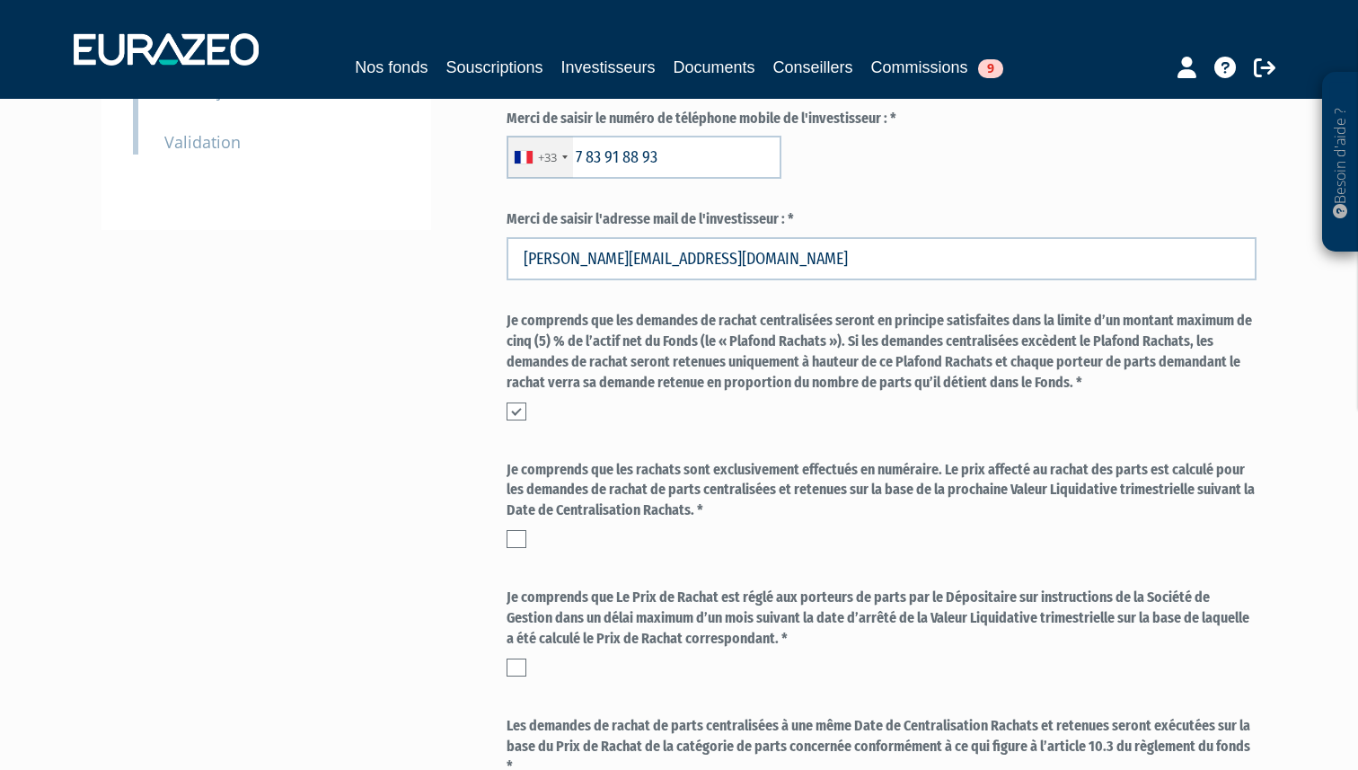
scroll to position [350, 0]
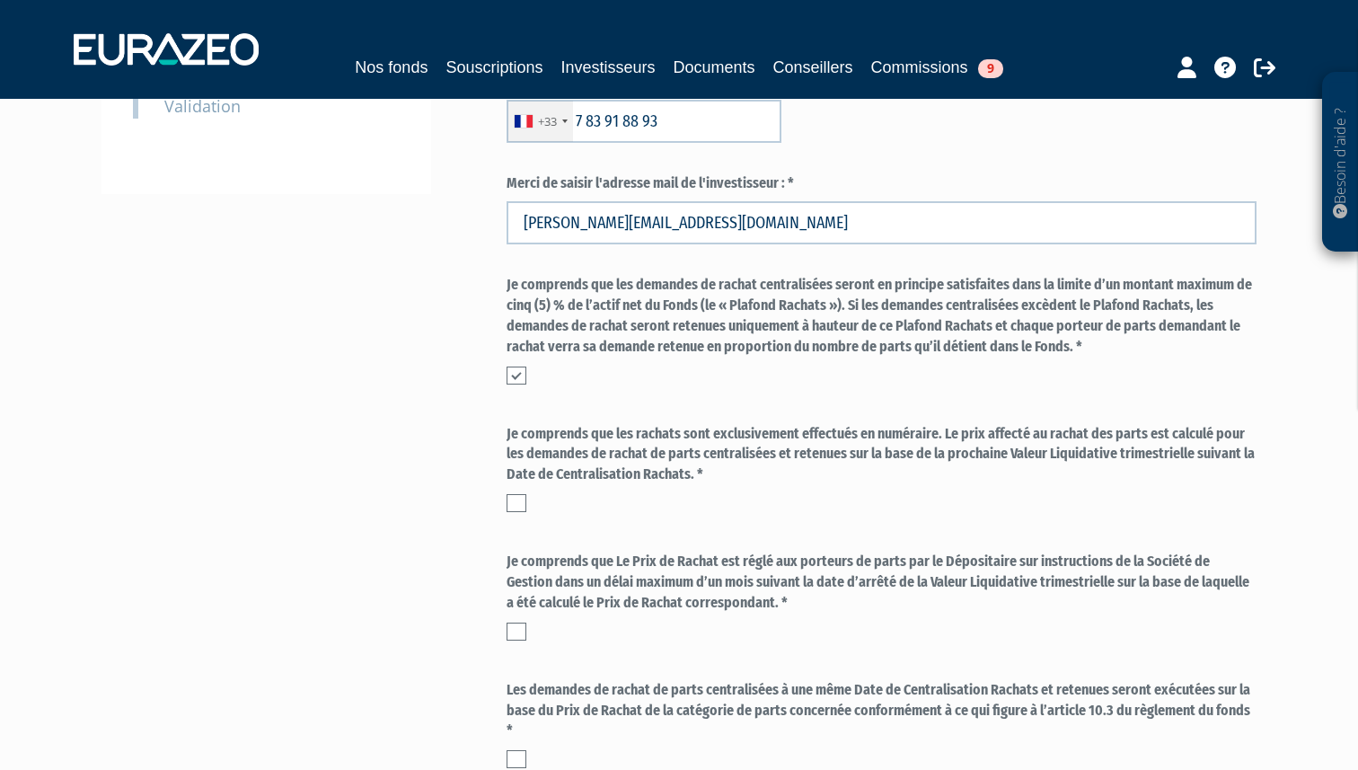
click at [515, 499] on label at bounding box center [516, 503] width 20 height 18
click at [0, 0] on input "checkbox" at bounding box center [0, 0] width 0 height 0
click at [515, 651] on form "Ce rachat est motivé par : * un besoin de liquidités immédiat un rééquilibrage …" at bounding box center [881, 429] width 750 height 1088
click at [515, 638] on label at bounding box center [516, 631] width 20 height 18
click at [0, 0] on input "checkbox" at bounding box center [0, 0] width 0 height 0
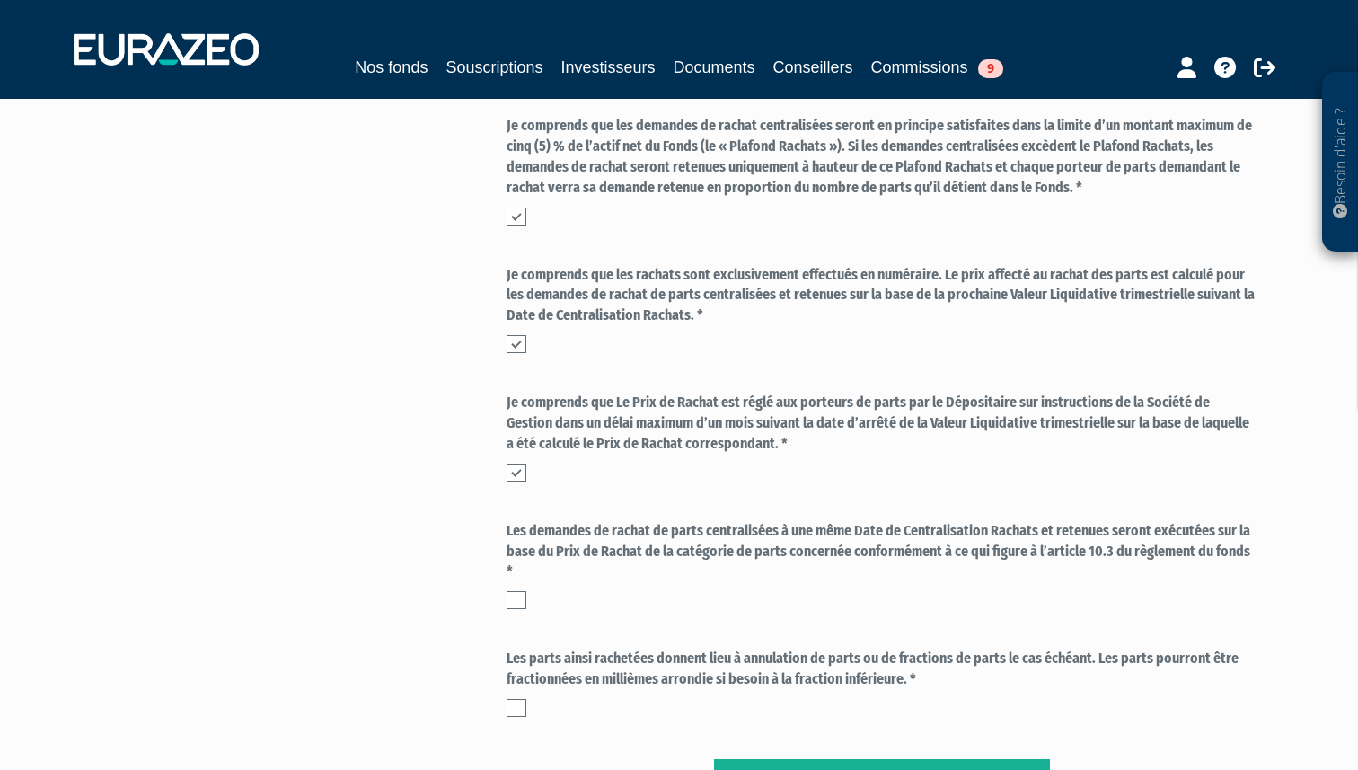
scroll to position [727, 0]
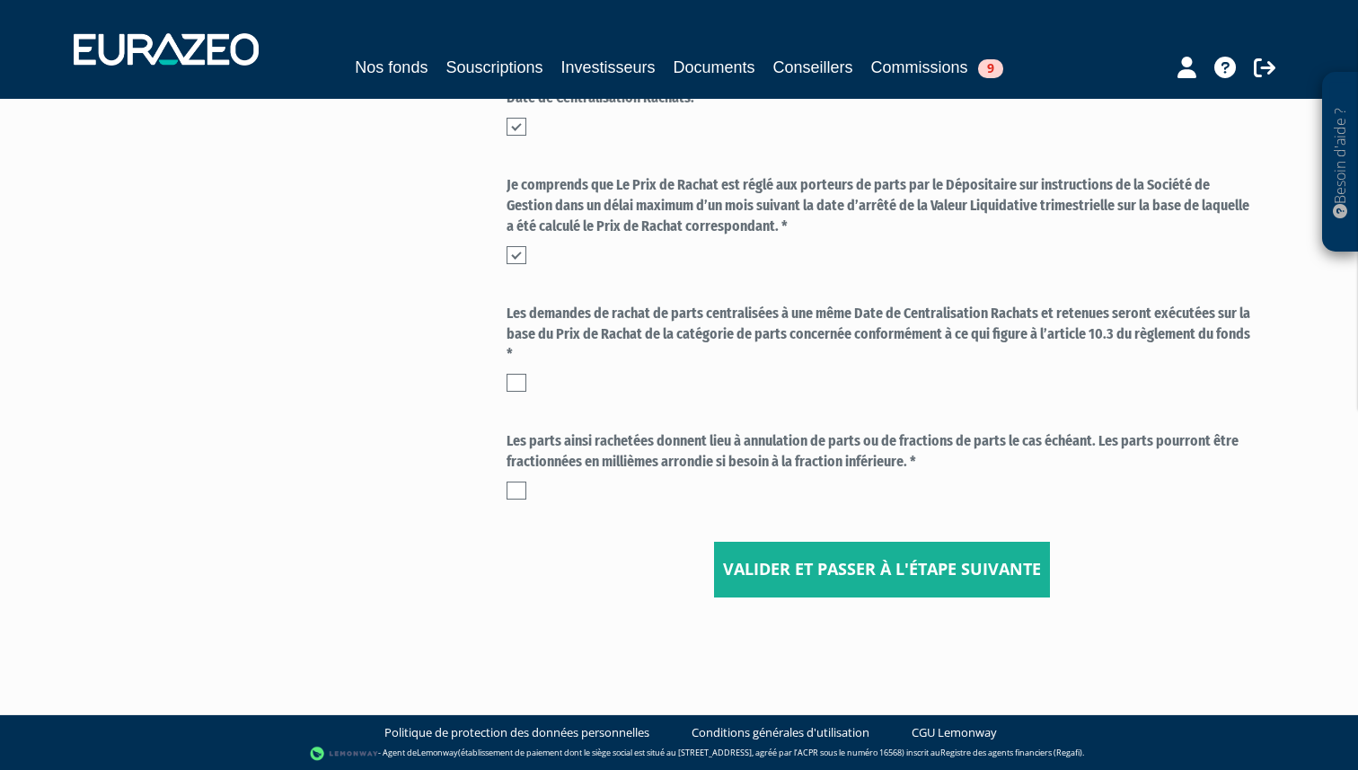
click at [513, 385] on label at bounding box center [516, 383] width 20 height 18
click at [0, 0] on input "checkbox" at bounding box center [0, 0] width 0 height 0
click at [515, 487] on label at bounding box center [516, 490] width 20 height 18
click at [0, 0] on input "checkbox" at bounding box center [0, 0] width 0 height 0
click at [818, 564] on button "Valider et passer à l'étape suivante" at bounding box center [882, 570] width 336 height 56
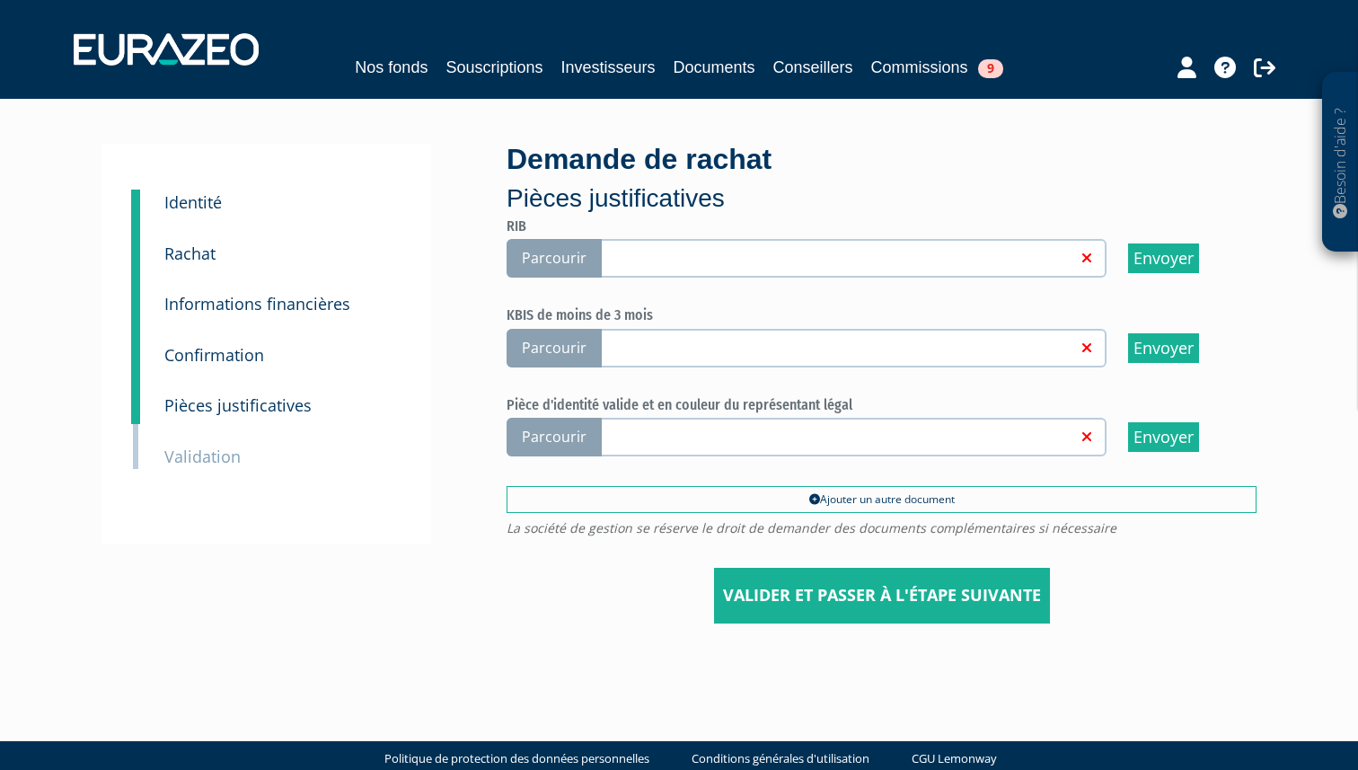
click at [182, 246] on small "Rachat" at bounding box center [189, 253] width 51 height 22
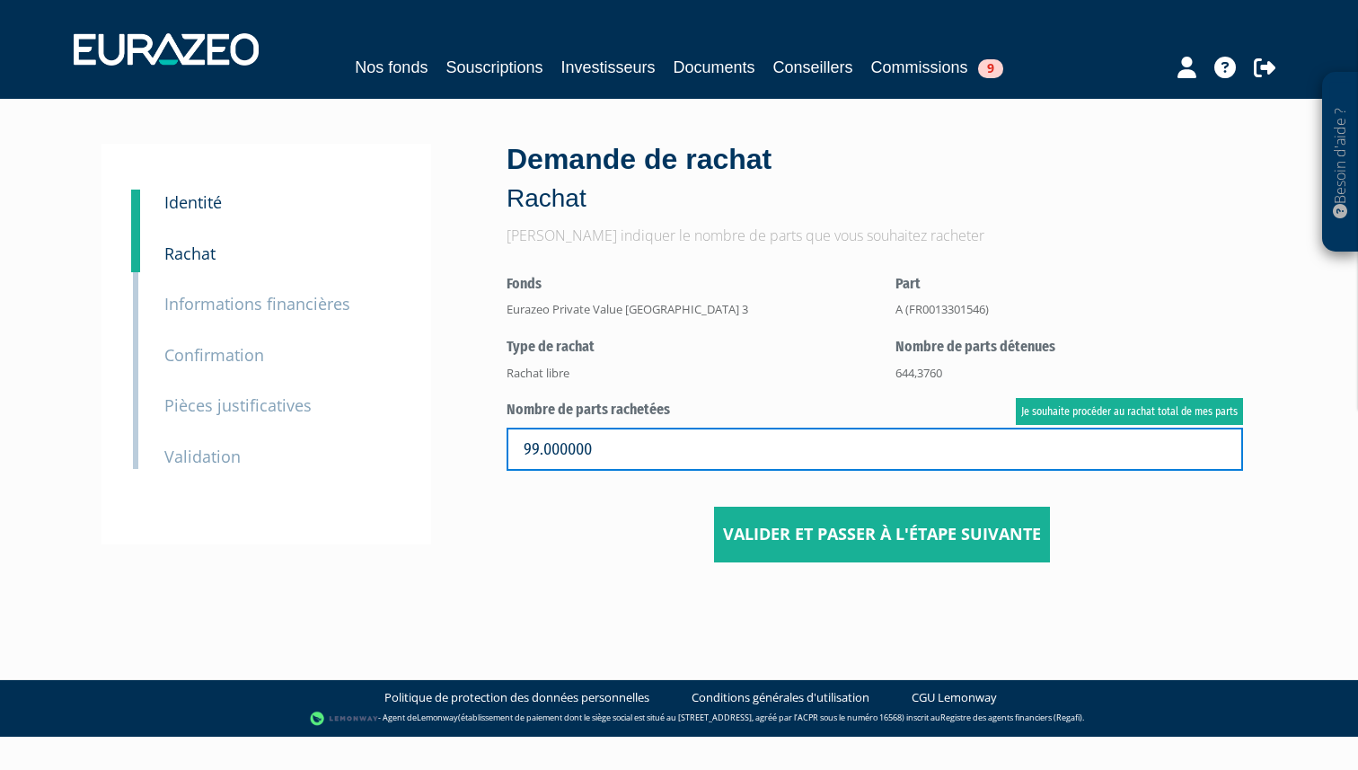
click at [536, 452] on input "99.000000" at bounding box center [874, 448] width 736 height 43
type input "100.000000"
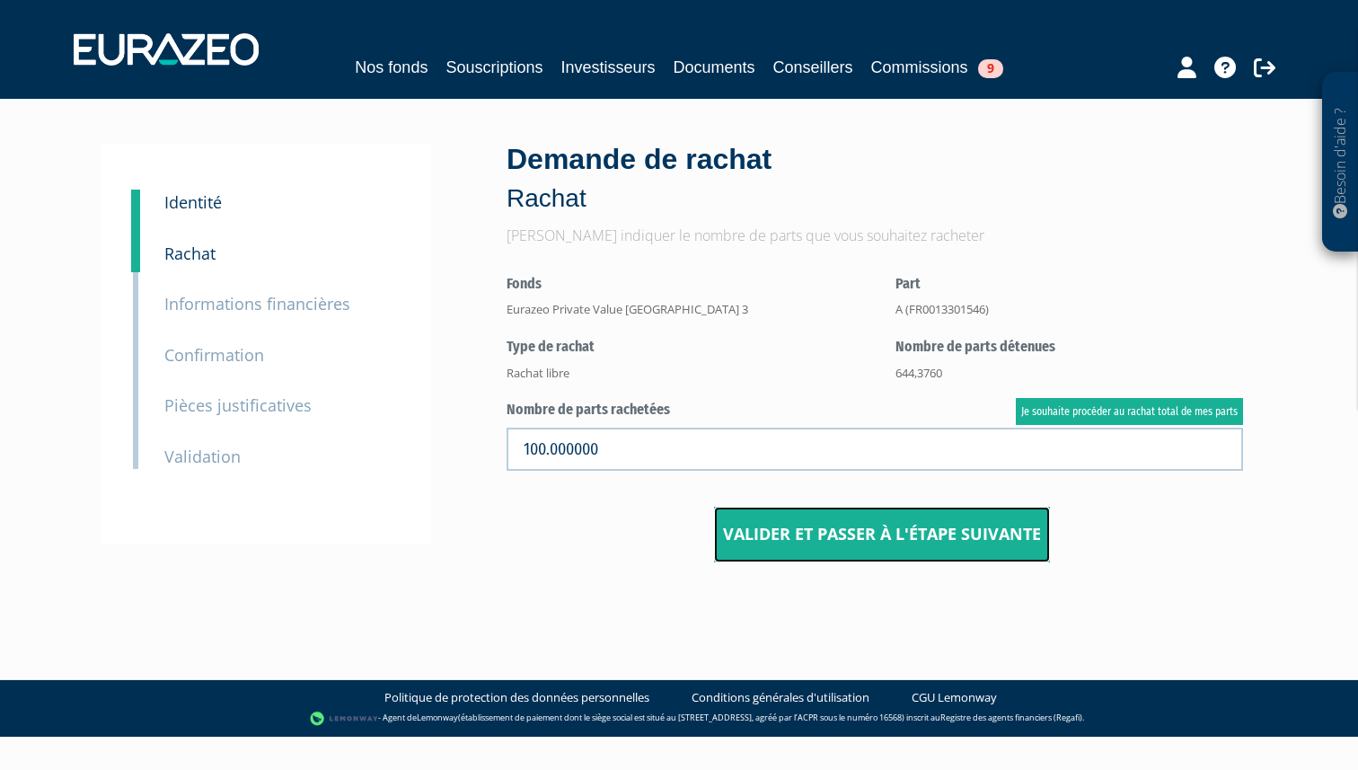
click at [785, 523] on button "Valider et passer à l'étape suivante" at bounding box center [882, 534] width 336 height 56
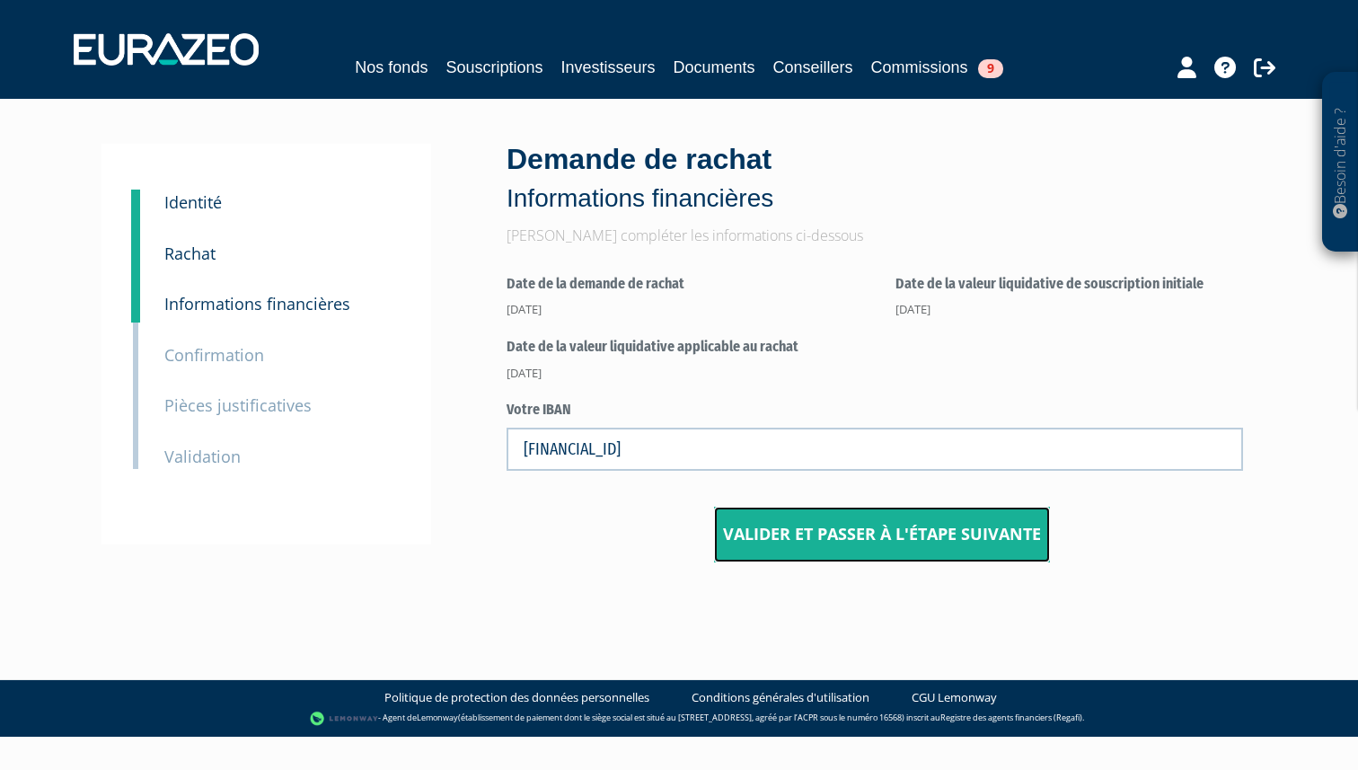
click at [794, 527] on button "Valider et passer à l'étape suivante" at bounding box center [882, 534] width 336 height 56
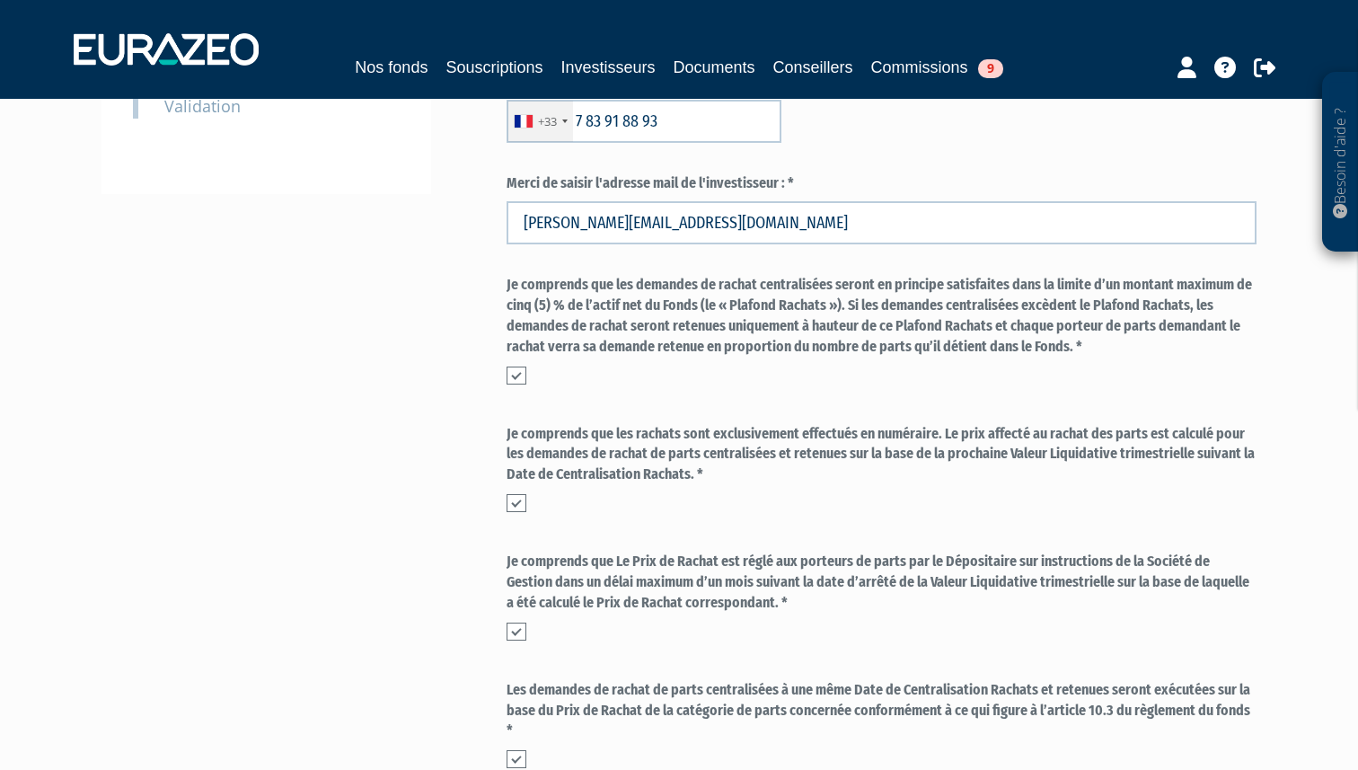
scroll to position [630, 0]
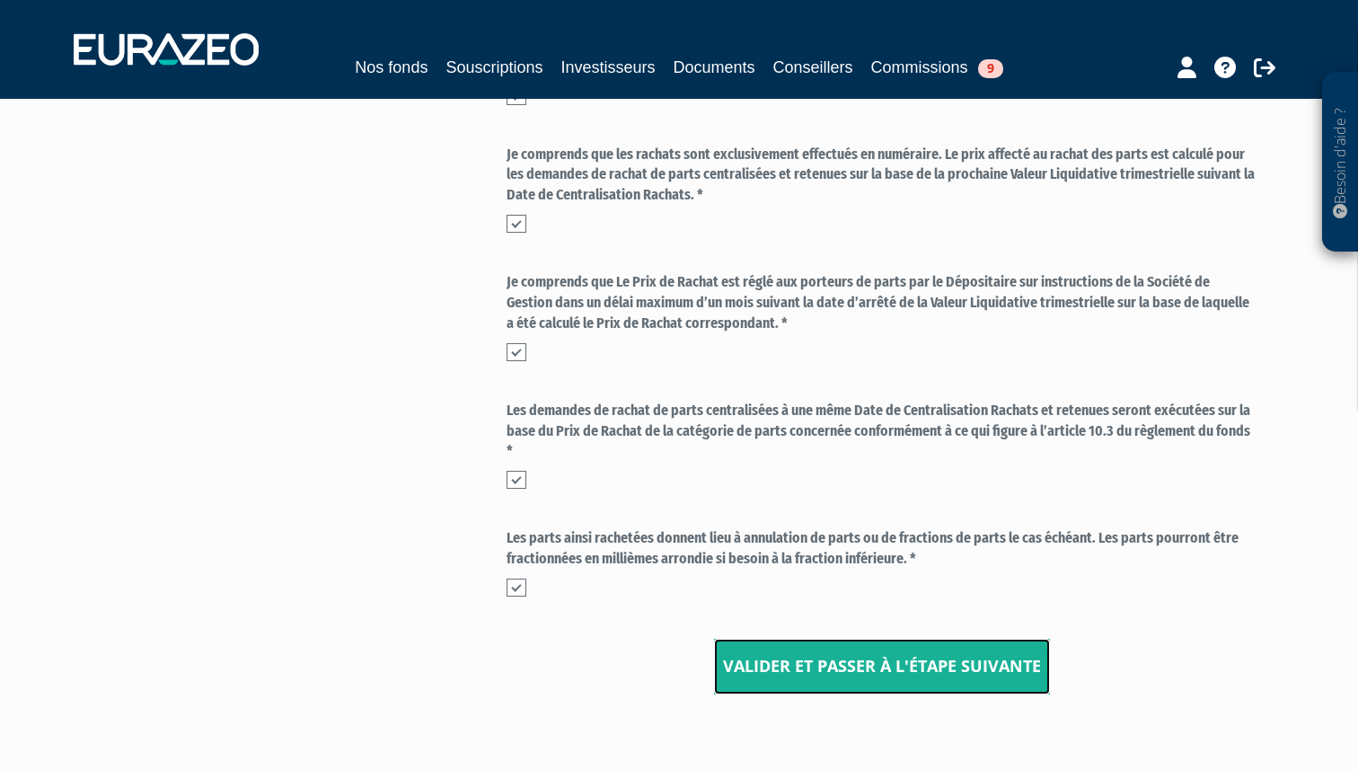
click at [795, 646] on button "Valider et passer à l'étape suivante" at bounding box center [882, 667] width 336 height 56
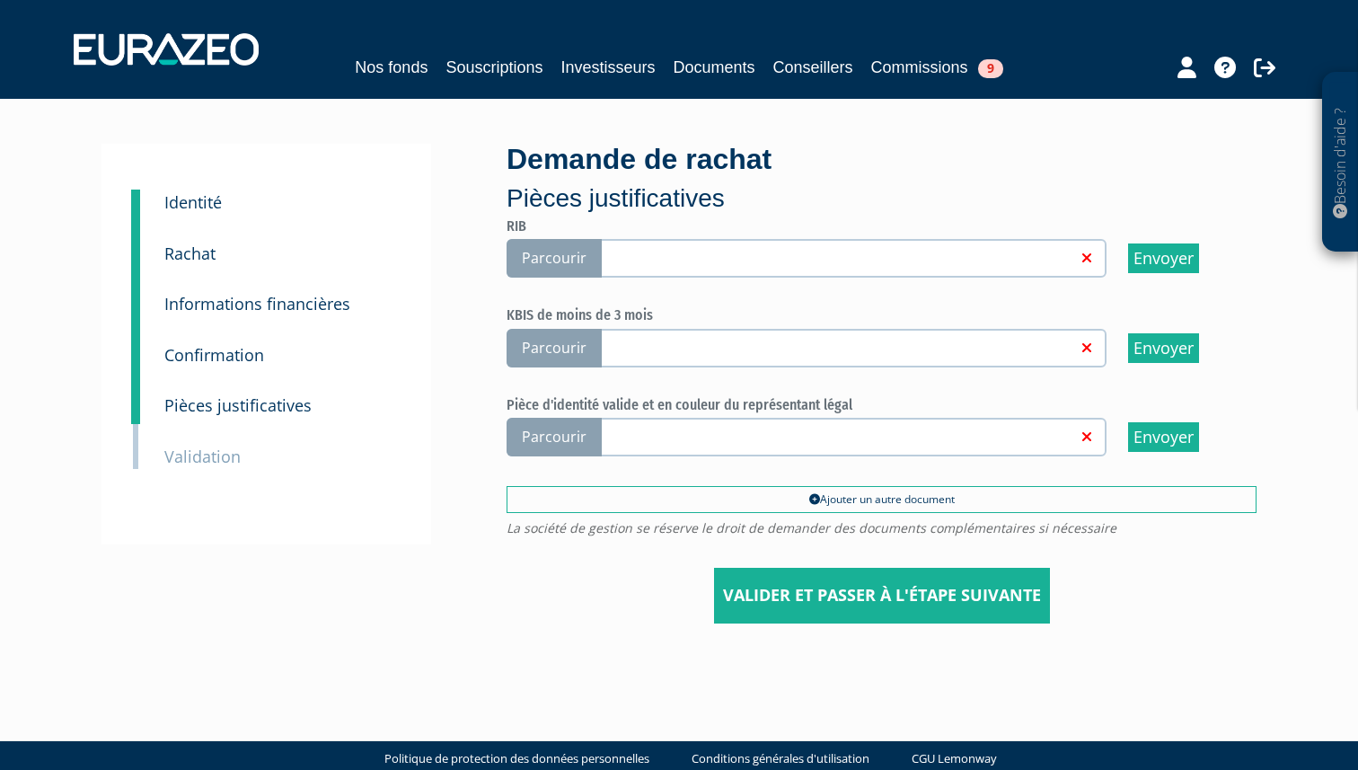
click at [586, 266] on span "Parcourir" at bounding box center [553, 258] width 95 height 39
click at [0, 0] on input "Parcourir" at bounding box center [0, 0] width 0 height 0
click at [577, 434] on span "Parcourir" at bounding box center [553, 437] width 95 height 39
click at [0, 0] on input "Parcourir" at bounding box center [0, 0] width 0 height 0
click at [574, 429] on span "Parcourir" at bounding box center [553, 437] width 95 height 39
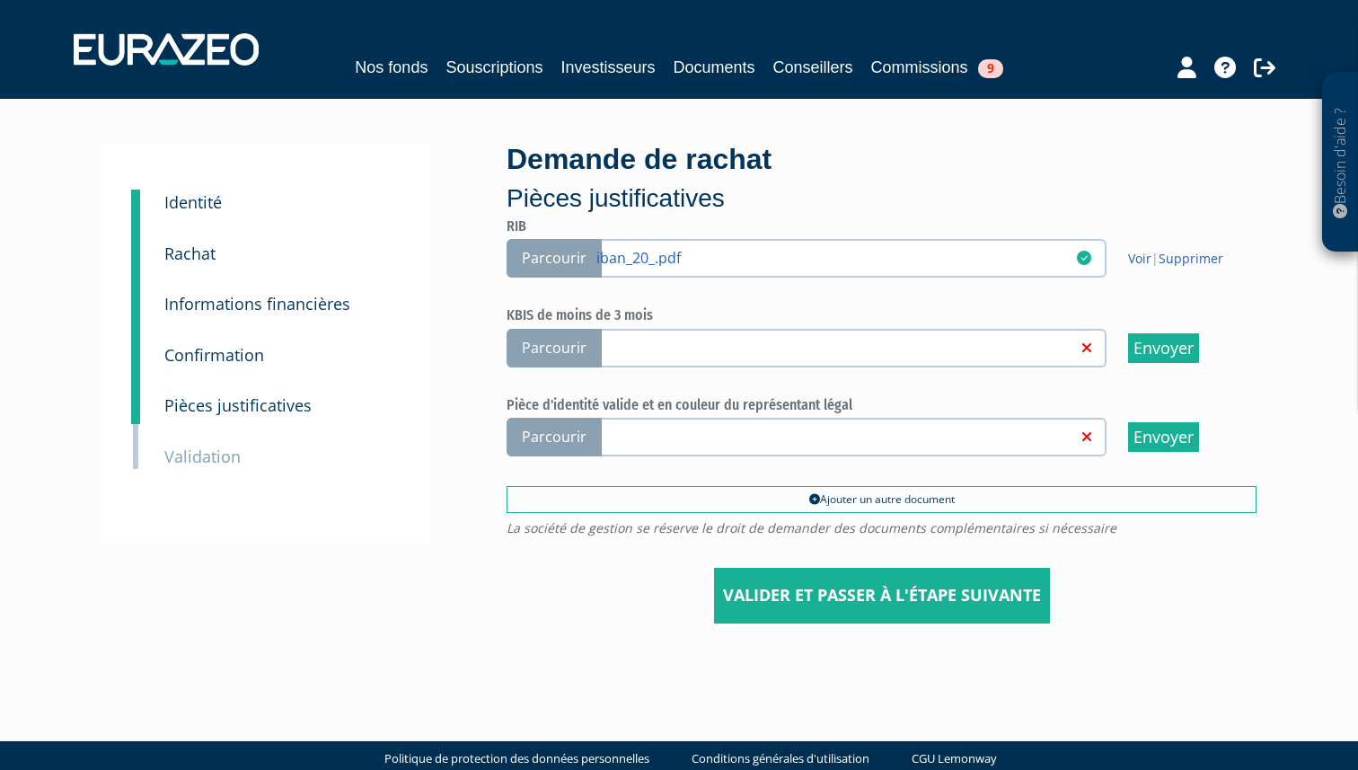
click at [0, 0] on input "Parcourir" at bounding box center [0, 0] width 0 height 0
click at [530, 341] on span "Parcourir" at bounding box center [553, 348] width 95 height 39
click at [0, 0] on input "Parcourir" at bounding box center [0, 0] width 0 height 0
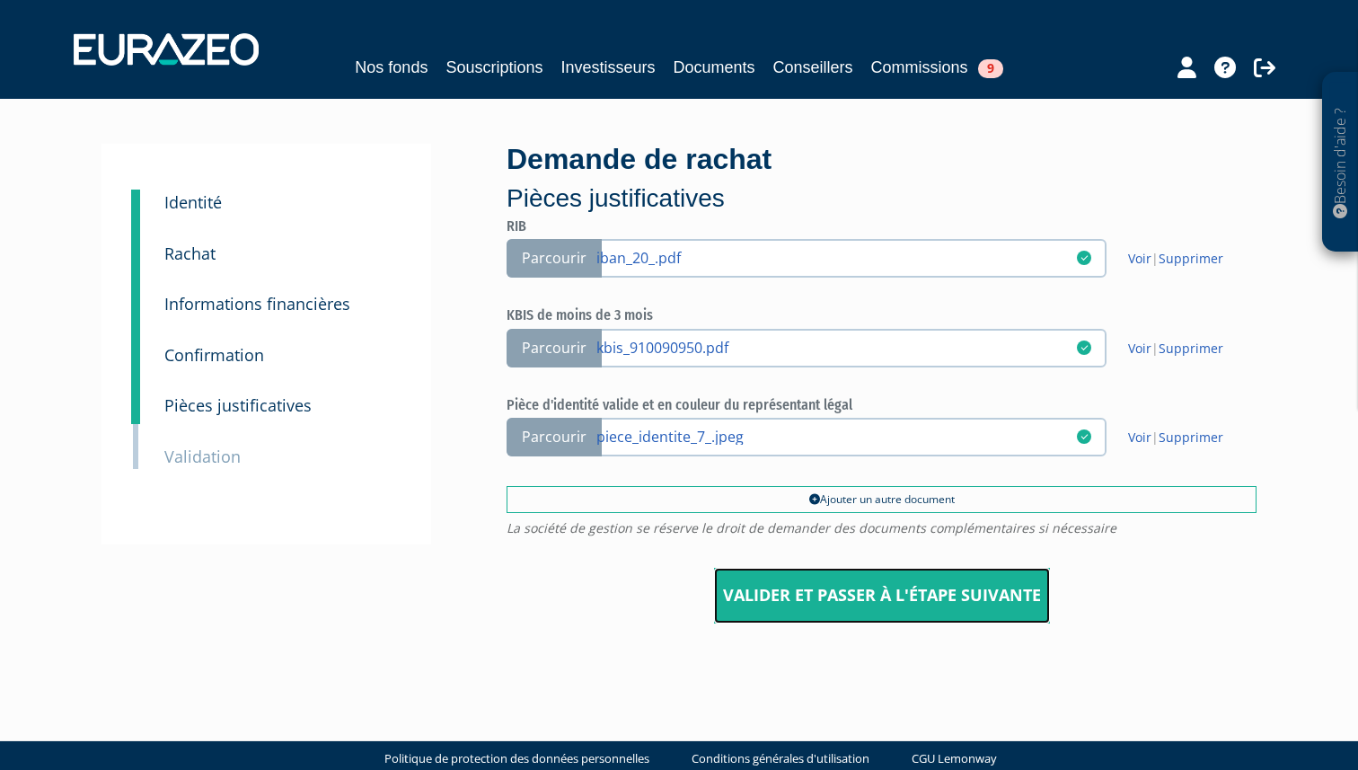
click at [939, 616] on input "Valider et passer à l'étape suivante" at bounding box center [882, 596] width 336 height 56
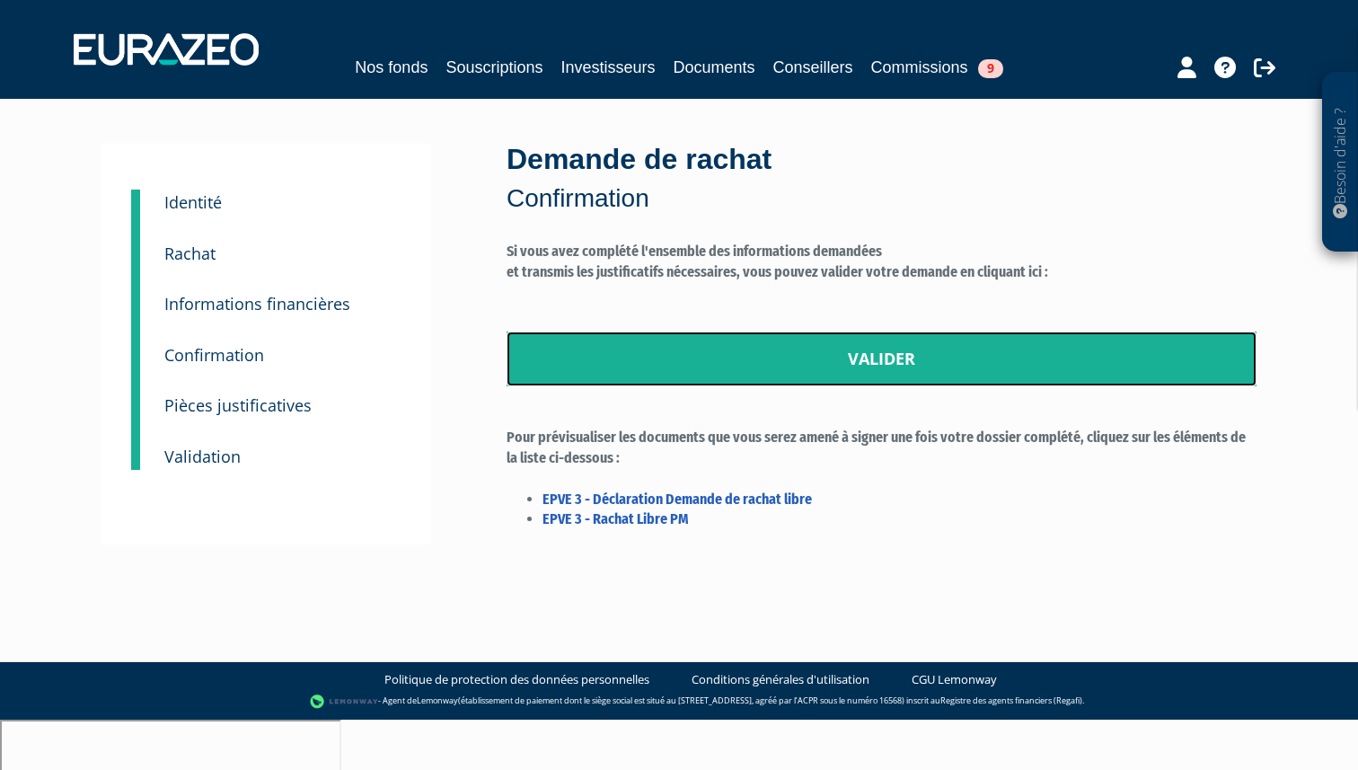
click at [917, 348] on link "Valider" at bounding box center [881, 359] width 750 height 56
